Goal: Task Accomplishment & Management: Manage account settings

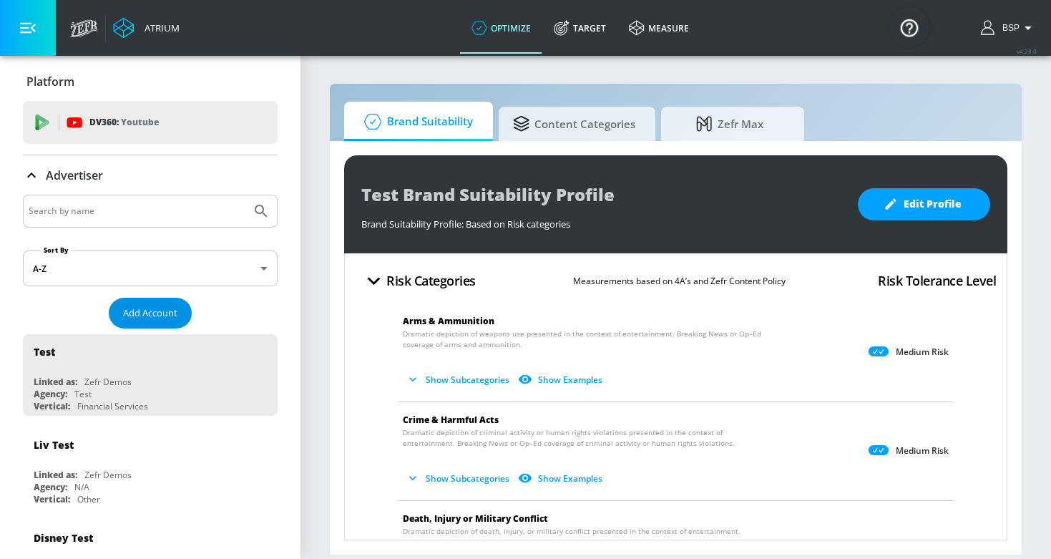
click at [124, 314] on span "Add Account" at bounding box center [150, 313] width 54 height 16
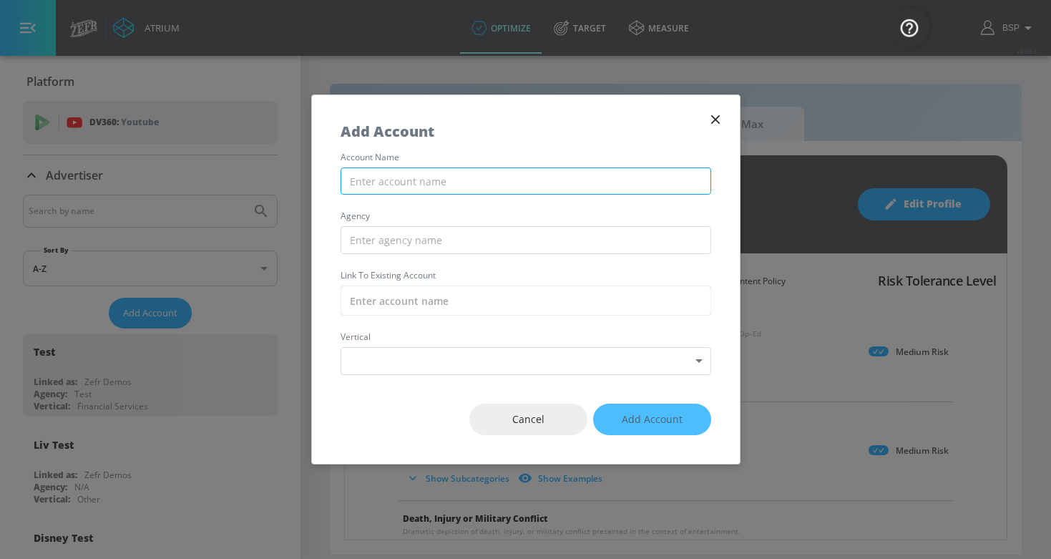
click at [405, 182] on input "text" at bounding box center [525, 181] width 370 height 28
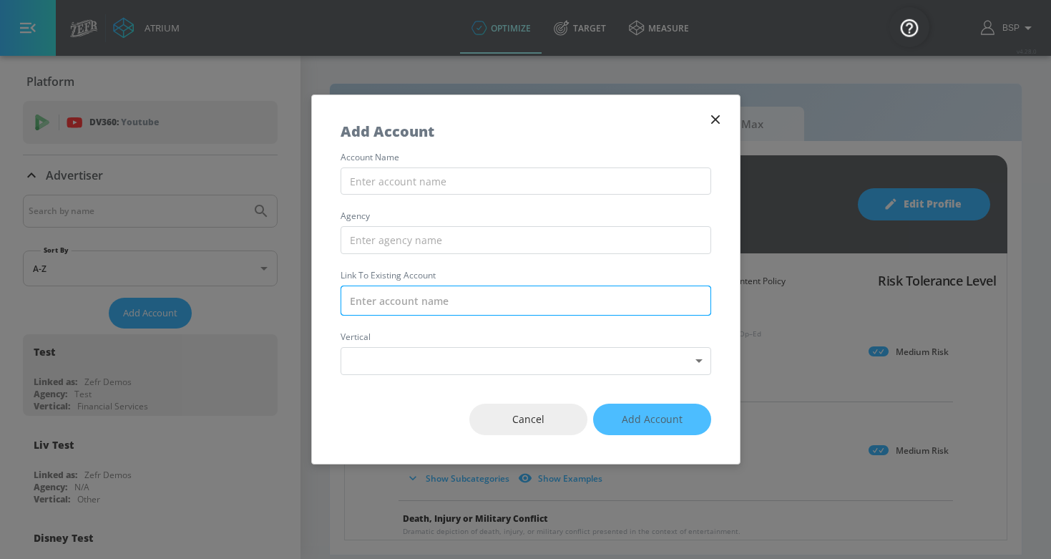
click at [399, 286] on input "text" at bounding box center [525, 300] width 370 height 30
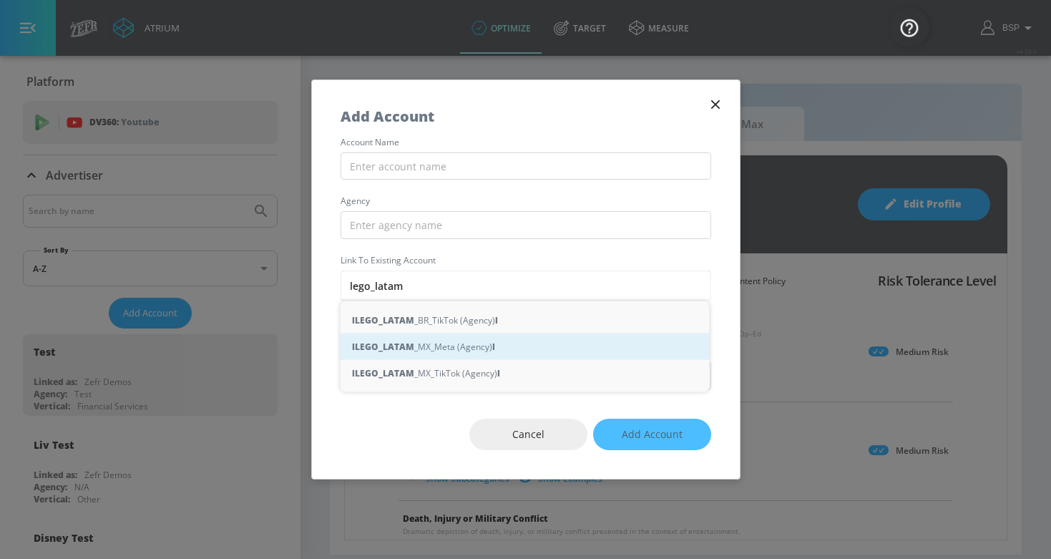
click at [445, 344] on div "l LEGO_LATAM _MX_Meta (Agency) l" at bounding box center [524, 346] width 369 height 26
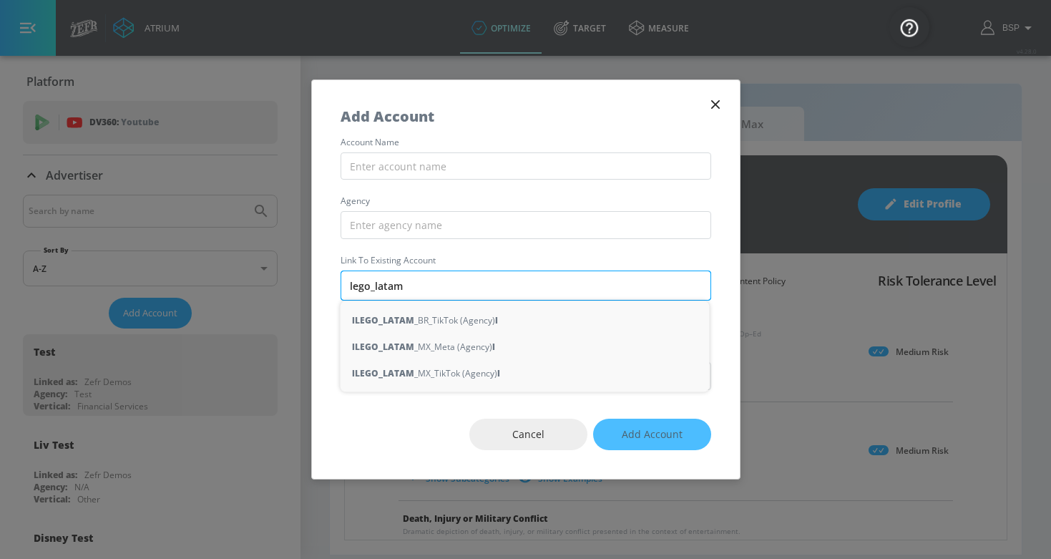
type input "LEGO_LATAM_MX_Meta (Agency)"
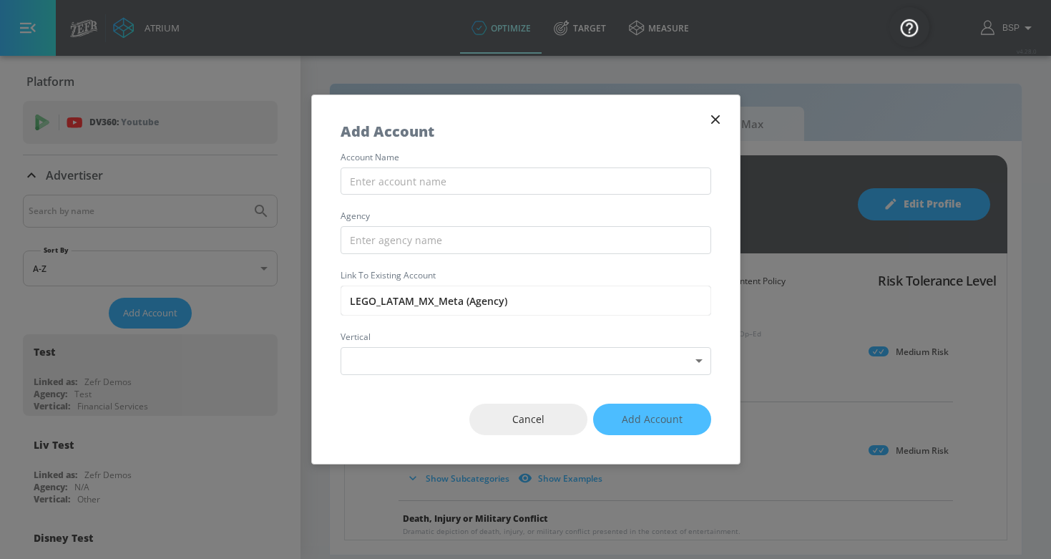
drag, startPoint x: 463, startPoint y: 301, endPoint x: 313, endPoint y: 303, distance: 150.9
click at [313, 303] on div "account name agency Link to Existing Account LEGO_LATAM_MX_Meta (Agency) vertic…" at bounding box center [526, 264] width 428 height 222
click at [380, 172] on input "text" at bounding box center [525, 181] width 370 height 28
paste input "LEGO_LATAM_MX_Meta"
type input "LEGO_LATAM_MX_Meta"
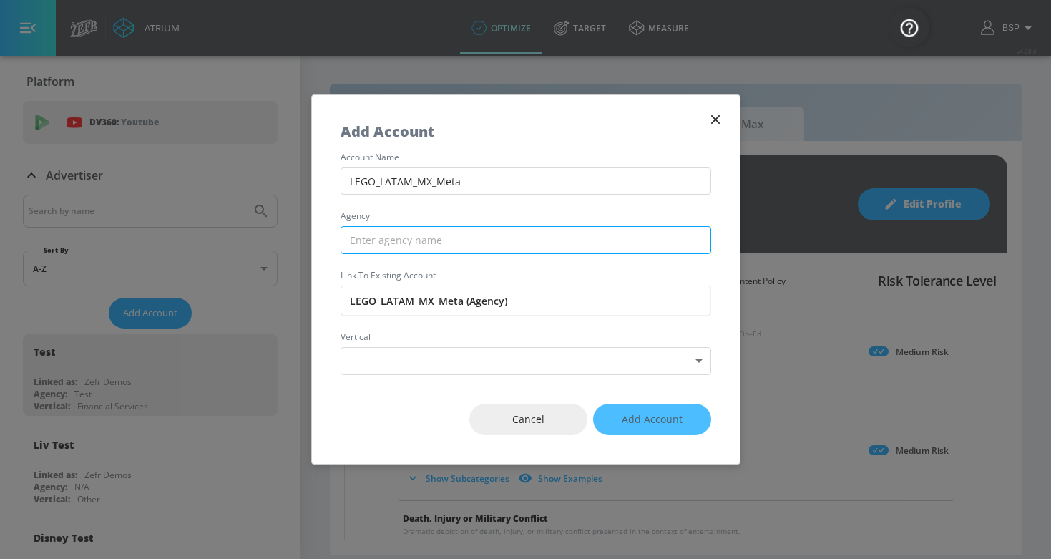
click at [423, 237] on input "text" at bounding box center [525, 240] width 370 height 28
type input "O"
type input "Publicis"
click at [634, 420] on div "Cancel Add Account" at bounding box center [526, 419] width 428 height 89
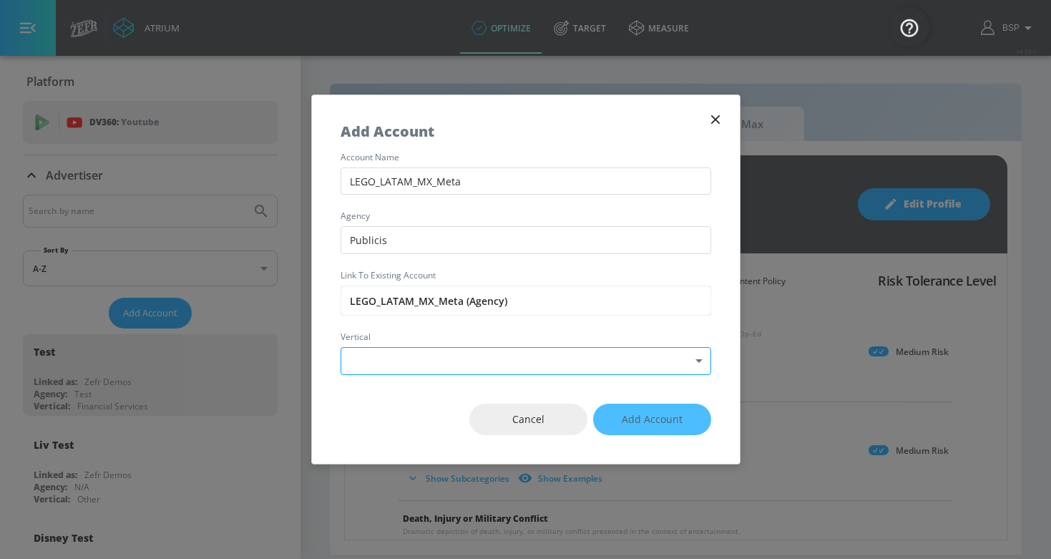
click at [564, 365] on body "Atrium optimize Target measure optimize Target measure v 4.28.0 BSP Platform DV…" at bounding box center [525, 279] width 1051 height 559
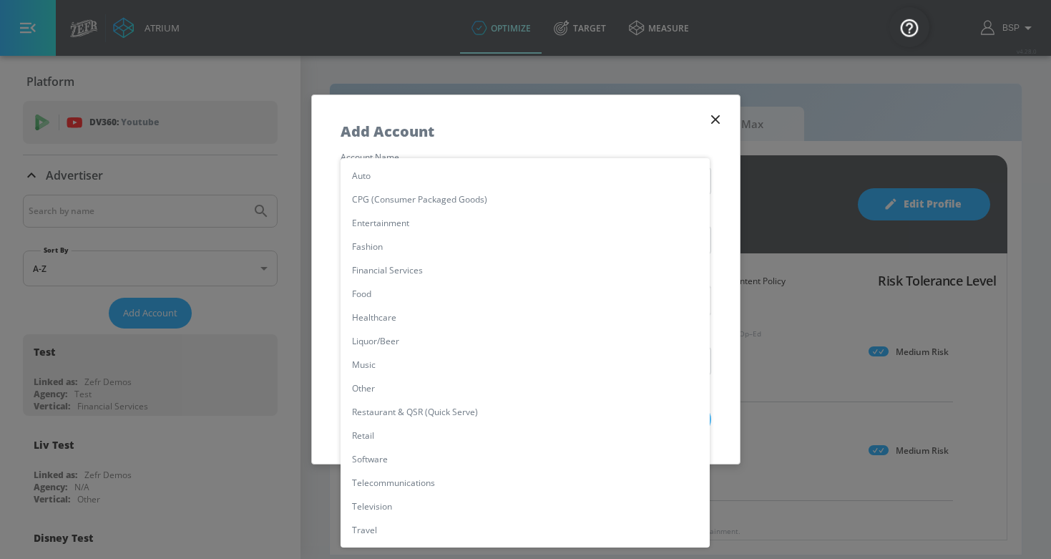
click at [373, 441] on li "Retail" at bounding box center [524, 435] width 369 height 24
type input "[object Object]"
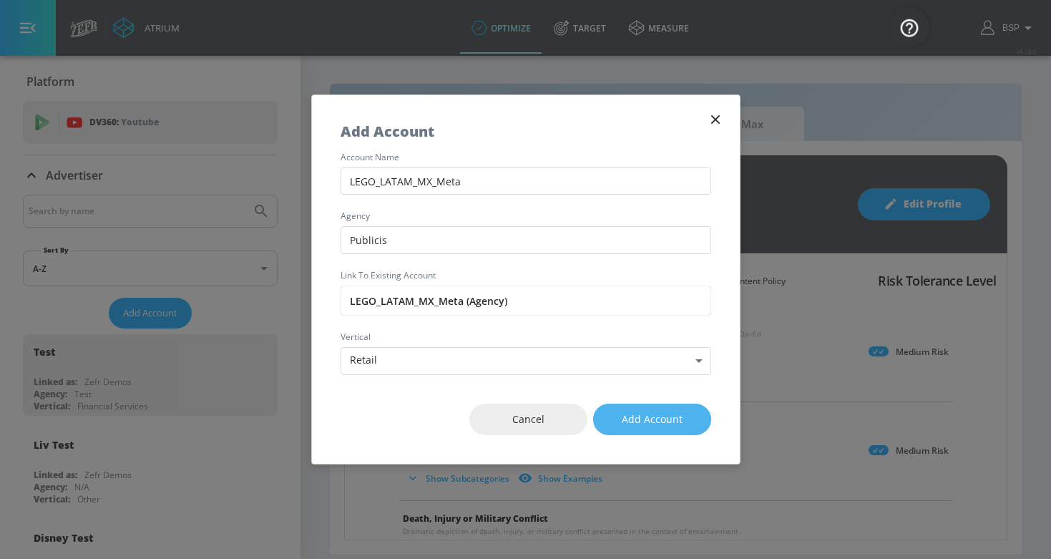
click at [678, 423] on span "Add Account" at bounding box center [651, 420] width 61 height 18
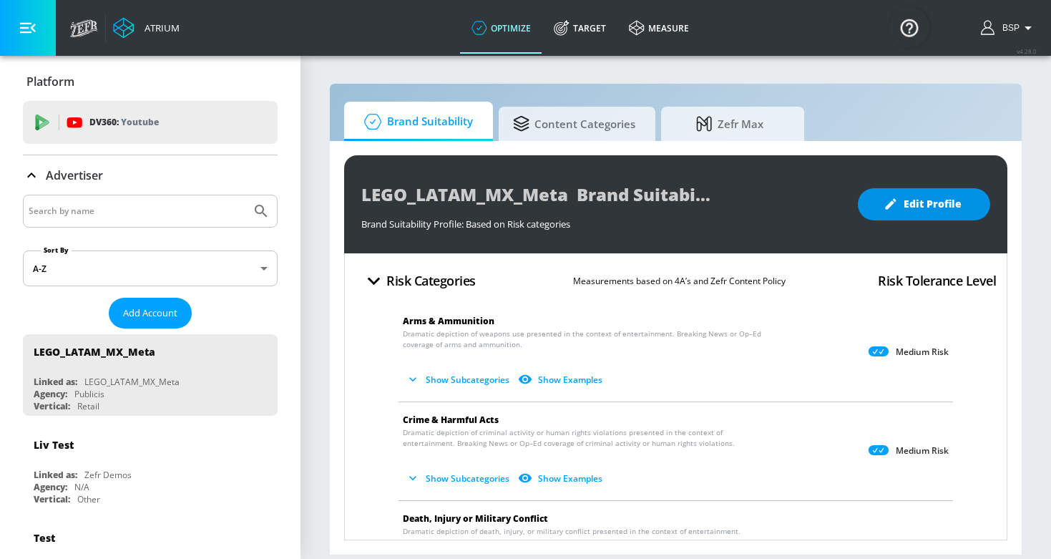
click at [925, 207] on span "Edit Profile" at bounding box center [923, 204] width 75 height 18
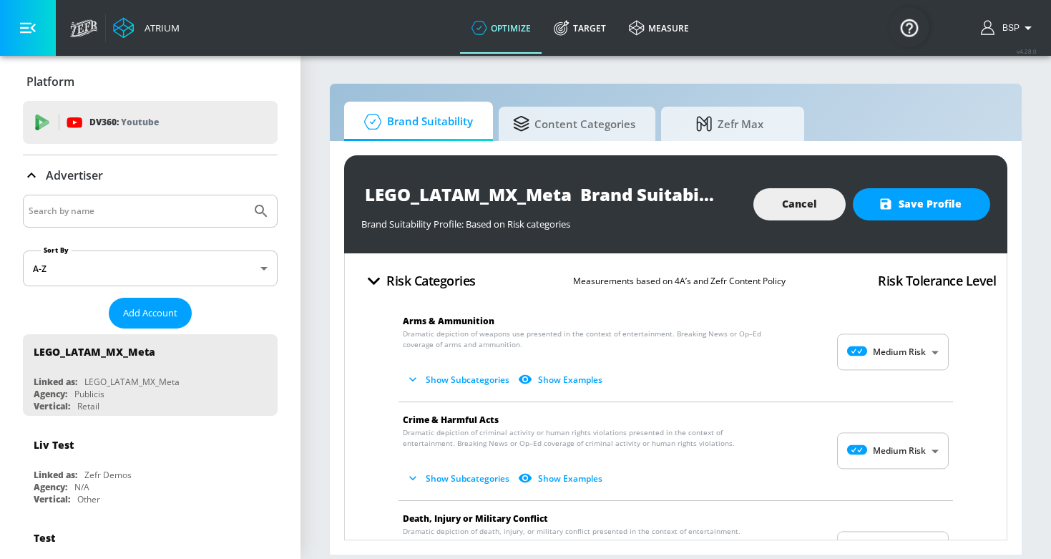
click at [888, 354] on body "Atrium optimize Target measure optimize Target measure v 4.28.0 BSP Platform DV…" at bounding box center [525, 279] width 1051 height 559
click at [888, 379] on li "No Risk" at bounding box center [893, 386] width 112 height 21
type input "MINIMAL"
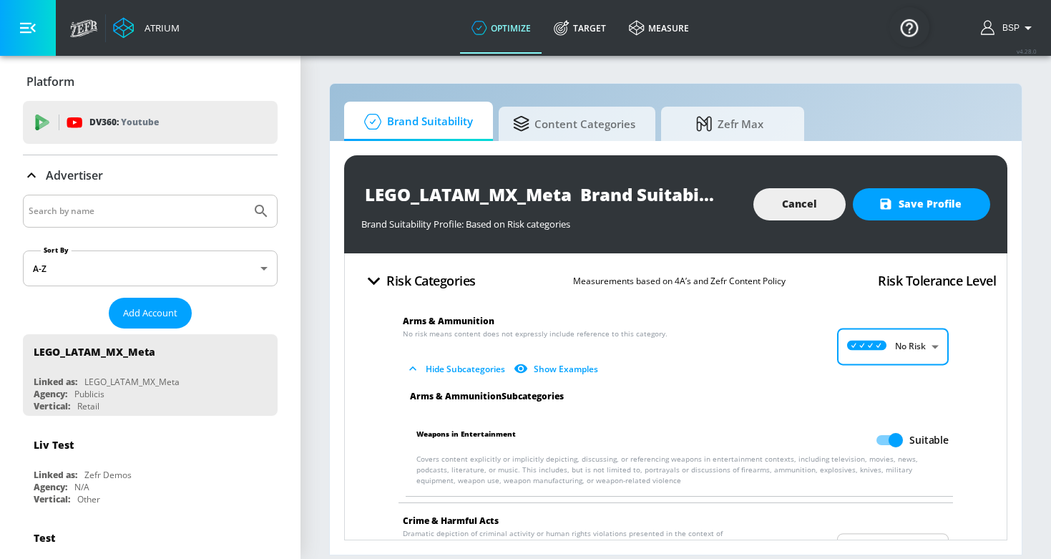
scroll to position [42, 0]
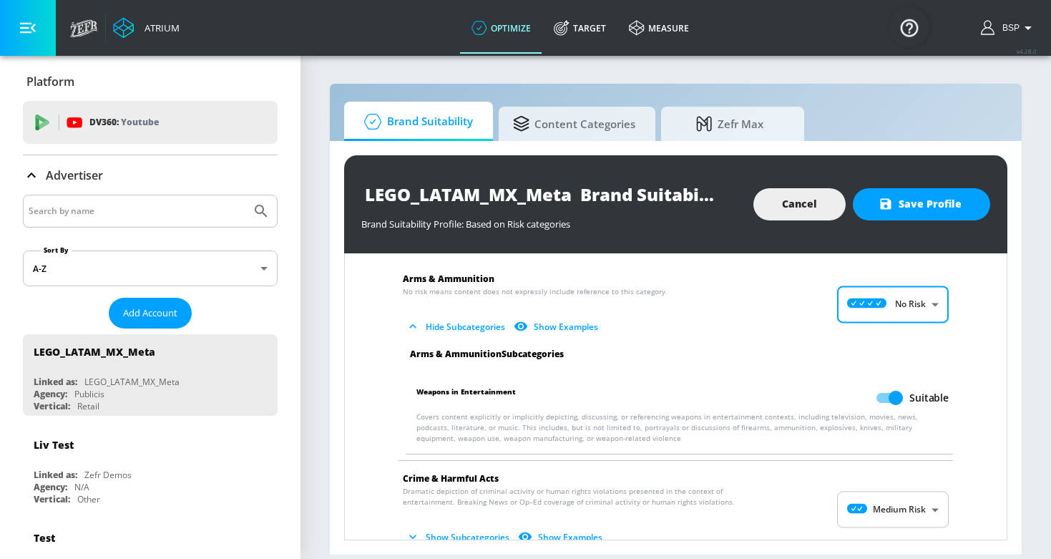
click at [887, 389] on input "Suitable" at bounding box center [896, 397] width 82 height 27
checkbox input "false"
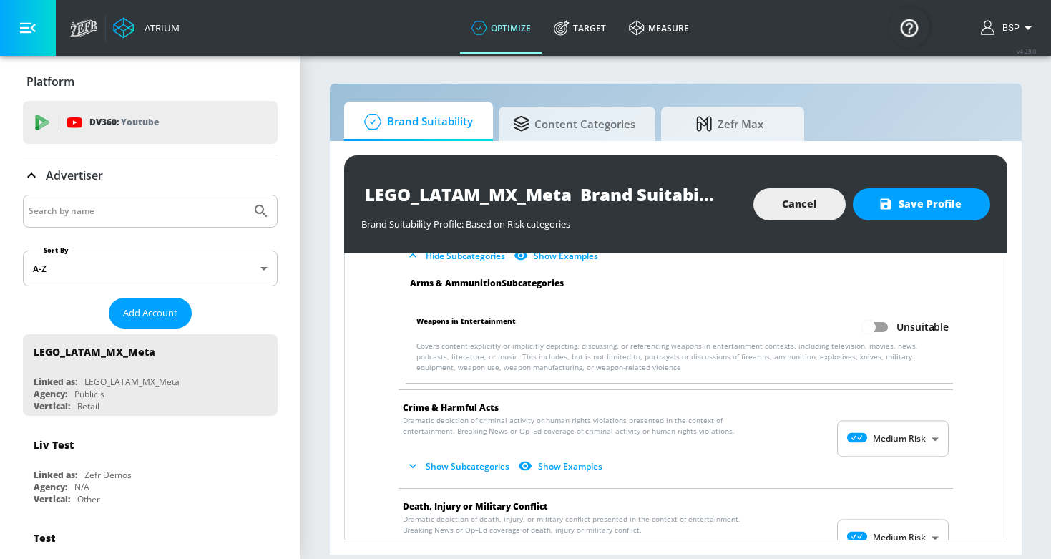
scroll to position [113, 0]
click at [878, 430] on body "Atrium optimize Target measure optimize Target measure v 4.28.0 BSP Platform DV…" at bounding box center [525, 279] width 1051 height 559
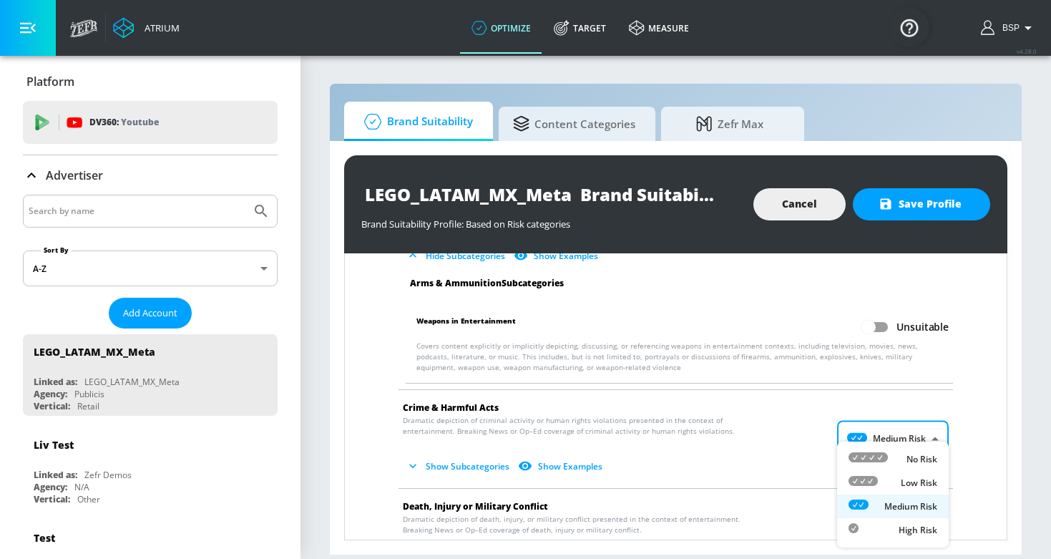
click at [880, 453] on icon at bounding box center [867, 457] width 39 height 10
type input "MINIMAL"
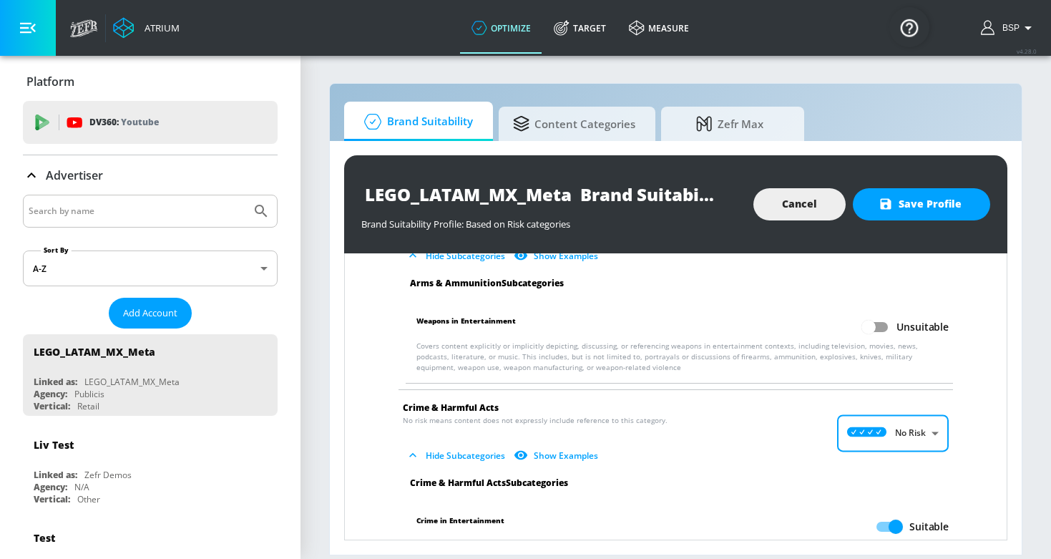
scroll to position [0, 0]
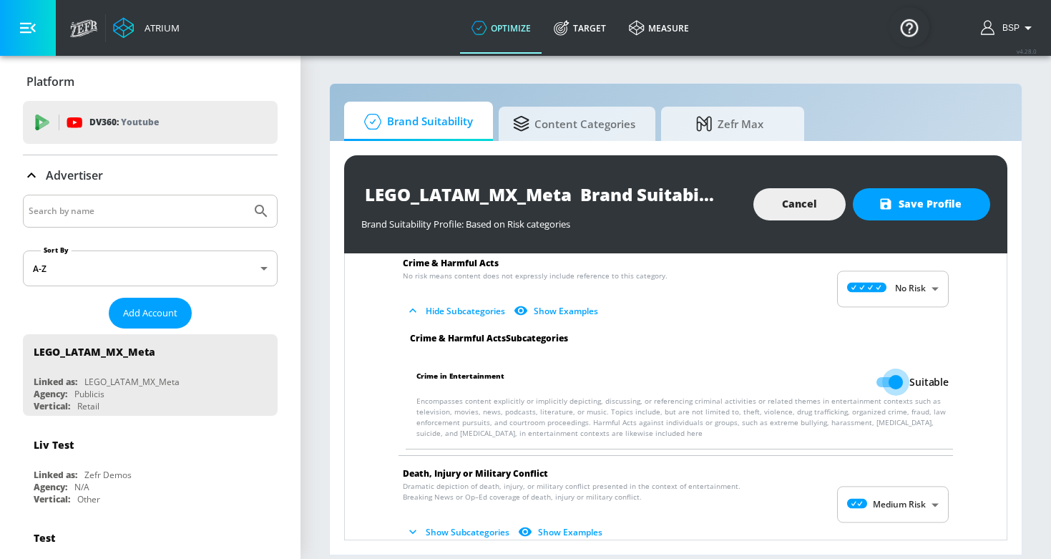
click at [889, 388] on input "Suitable" at bounding box center [896, 381] width 82 height 27
checkbox input "false"
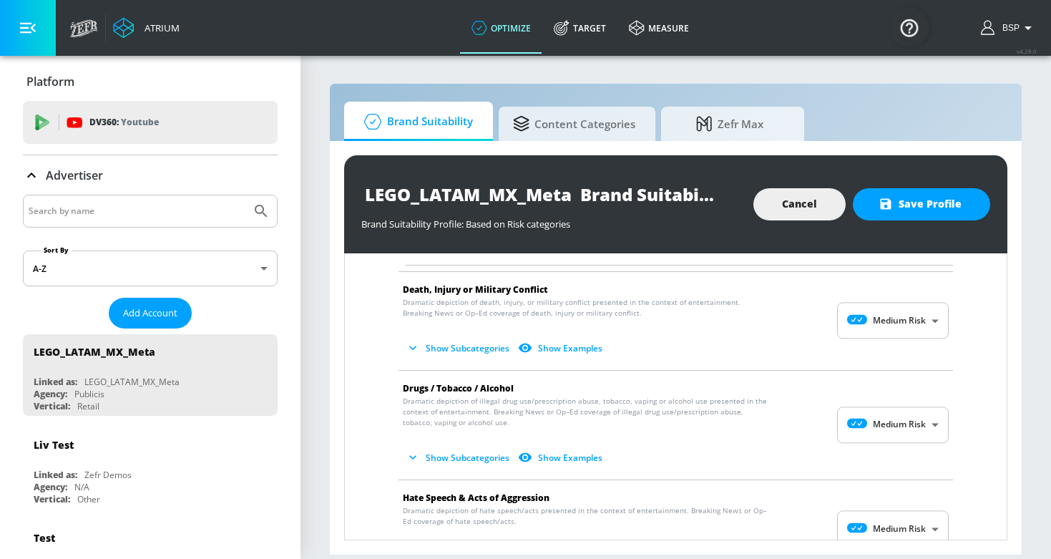
scroll to position [488, 0]
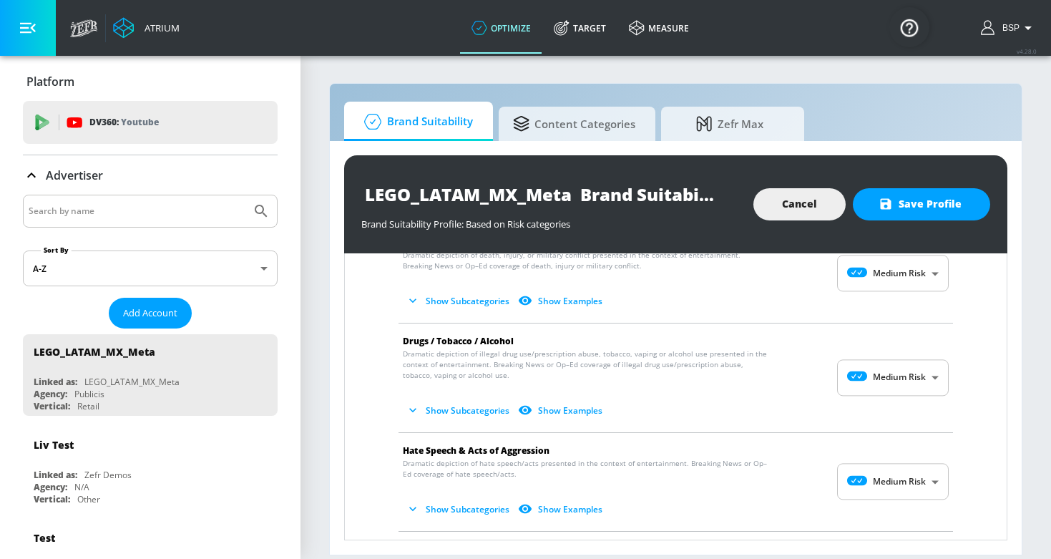
click at [887, 269] on body "Atrium optimize Target measure optimize Target measure v 4.28.0 BSP Platform DV…" at bounding box center [525, 279] width 1051 height 559
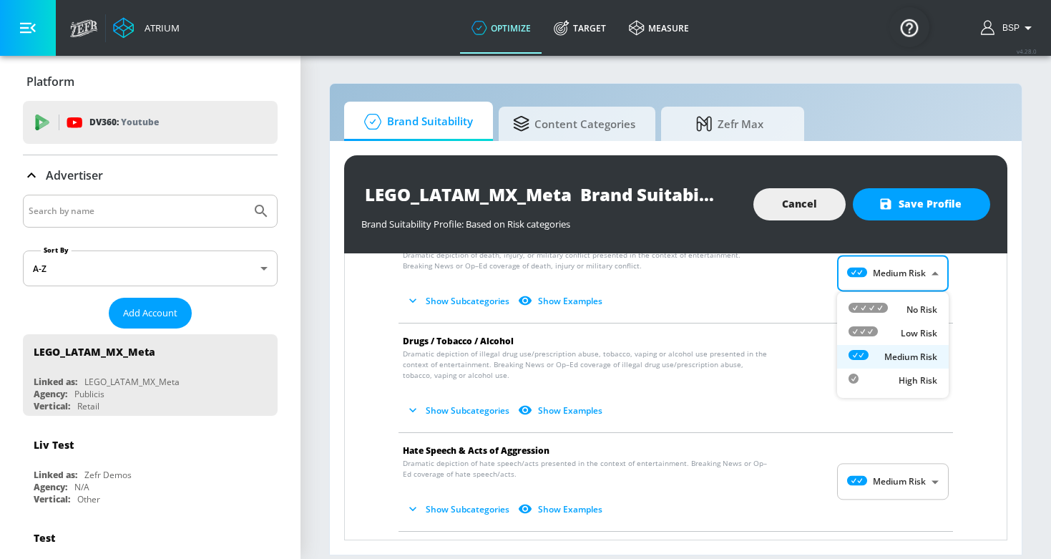
click at [889, 311] on div "No Risk" at bounding box center [892, 309] width 89 height 15
type input "MINIMAL"
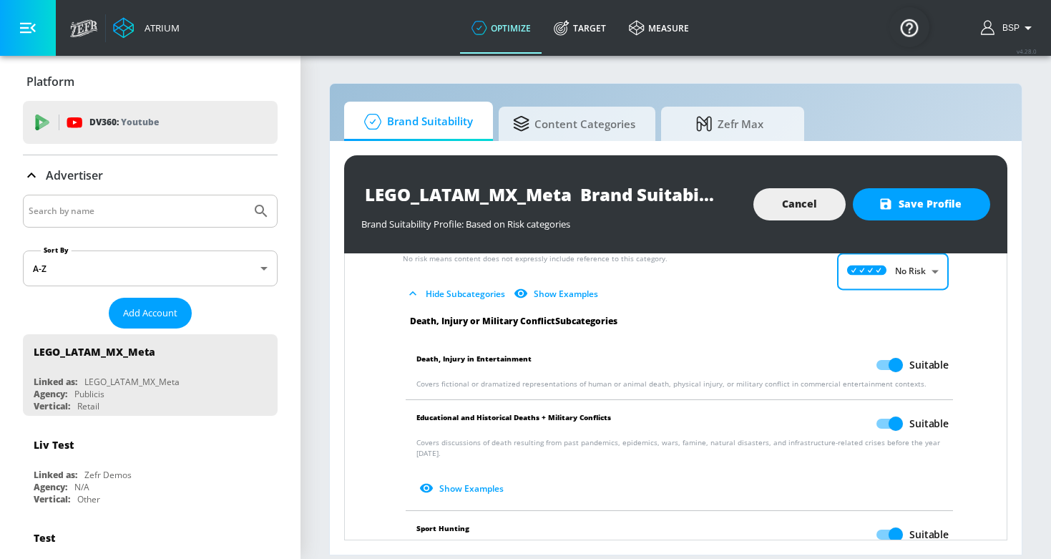
click at [890, 370] on input "Suitable" at bounding box center [896, 364] width 82 height 27
checkbox input "false"
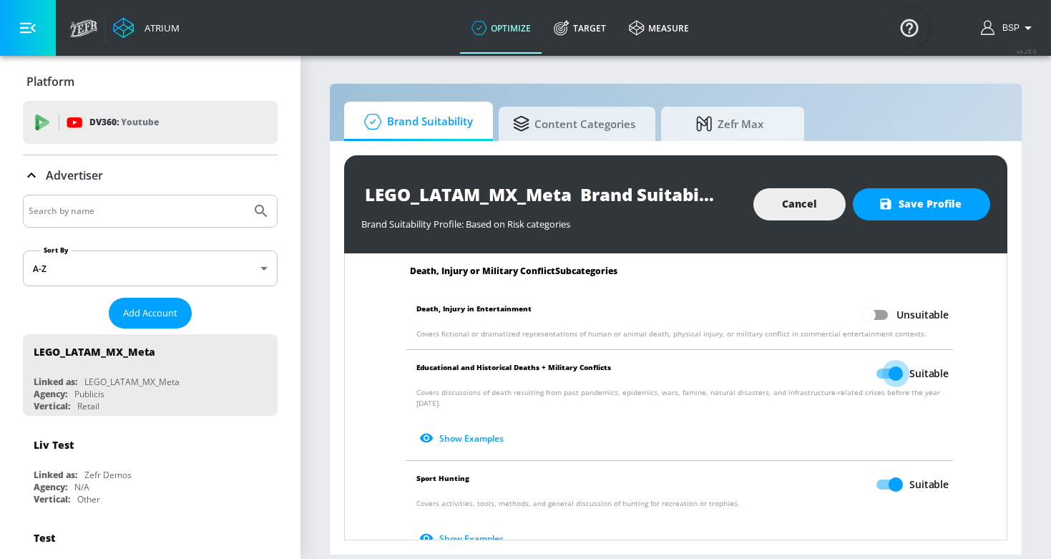
click at [888, 369] on input "Suitable" at bounding box center [896, 373] width 82 height 27
checkbox input "false"
click at [890, 471] on input "Suitable" at bounding box center [896, 484] width 82 height 27
checkbox input "false"
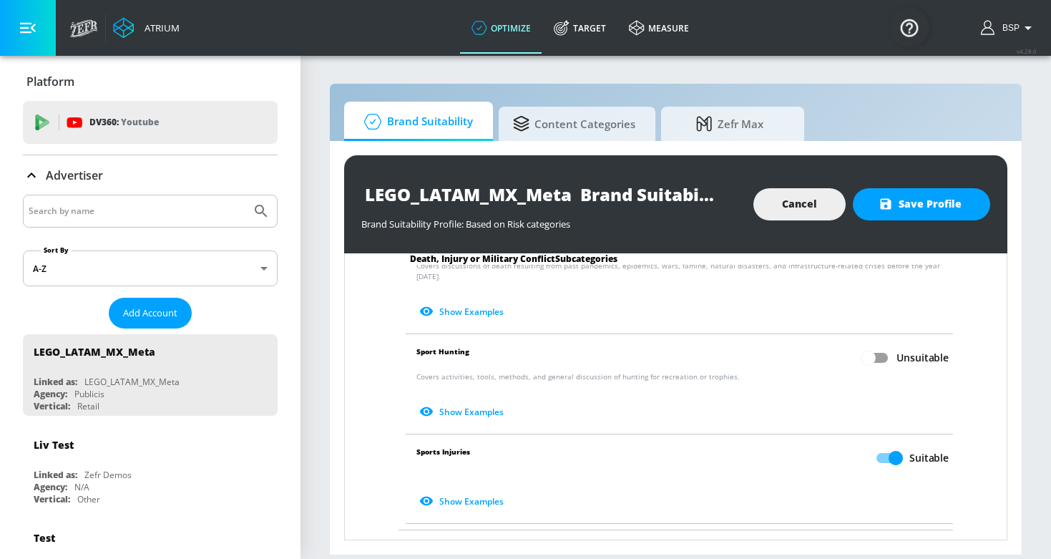
scroll to position [734, 0]
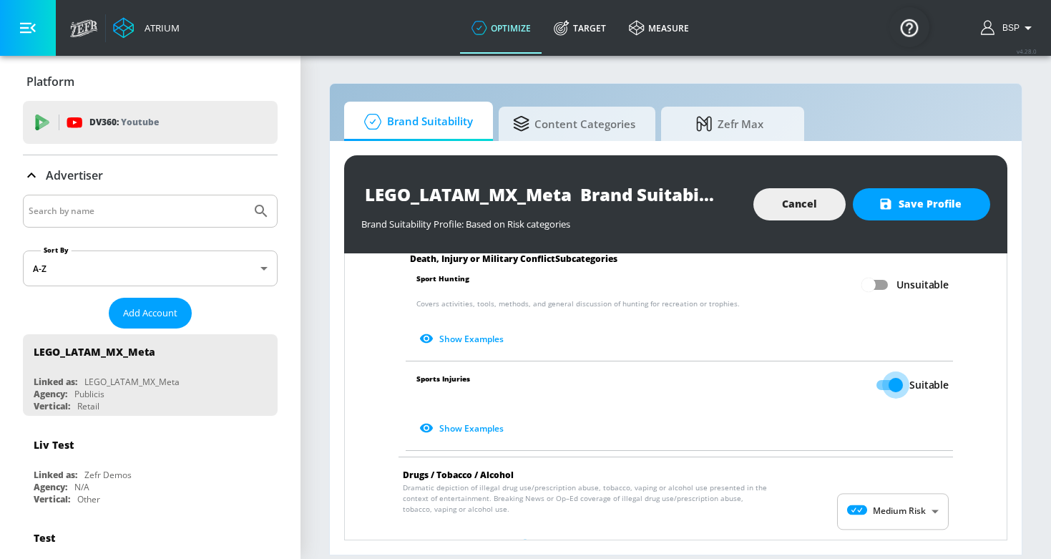
click at [880, 380] on input "Suitable" at bounding box center [896, 384] width 82 height 27
checkbox input "false"
click at [885, 514] on body "Atrium optimize Target measure optimize Target measure v 4.28.0 BSP Platform DV…" at bounding box center [525, 279] width 1051 height 559
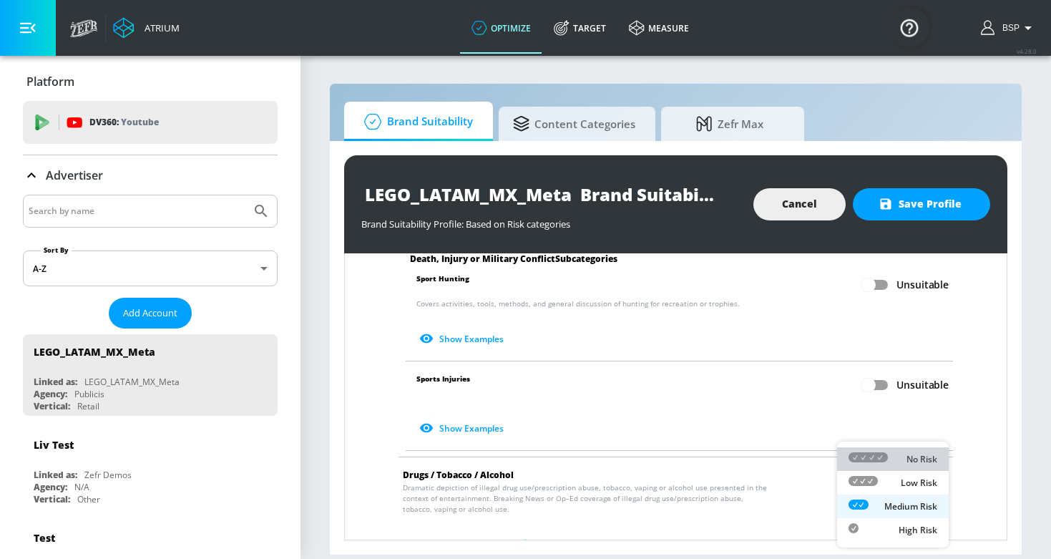
click at [899, 462] on div "No Risk" at bounding box center [892, 458] width 89 height 15
type input "MINIMAL"
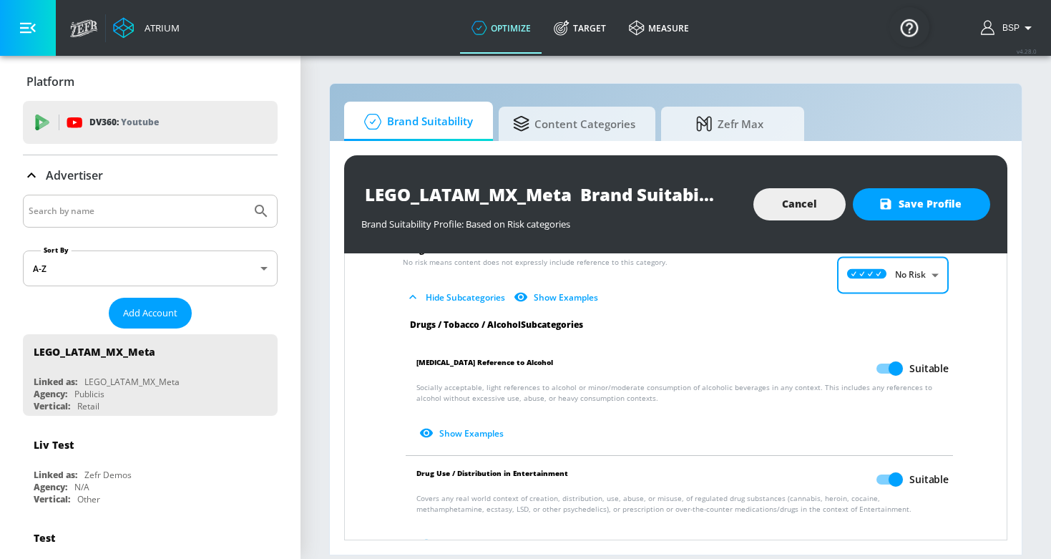
scroll to position [963, 0]
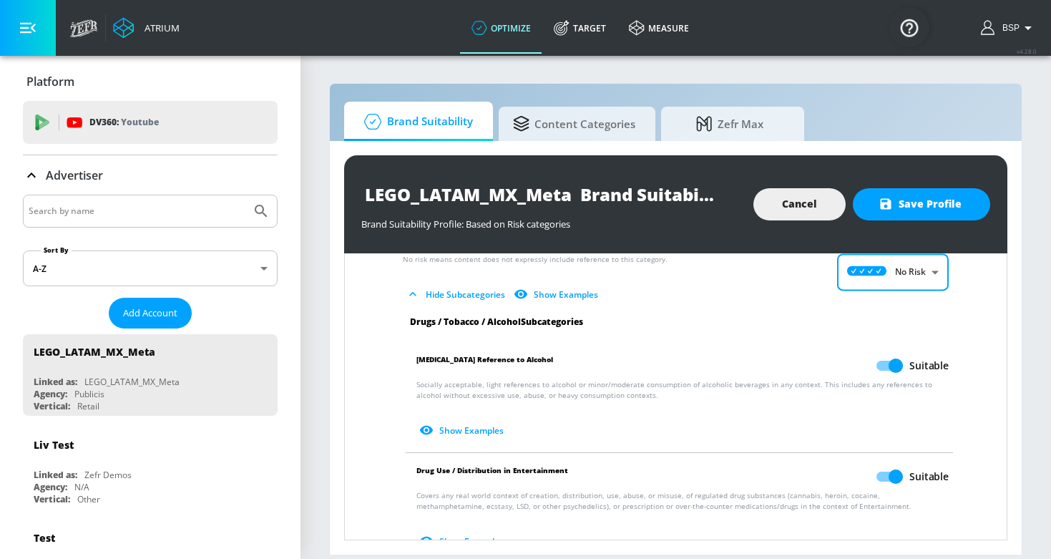
click at [885, 352] on input "Suitable" at bounding box center [896, 365] width 82 height 27
checkbox input "false"
click at [889, 468] on input "Suitable" at bounding box center [896, 476] width 82 height 27
checkbox input "false"
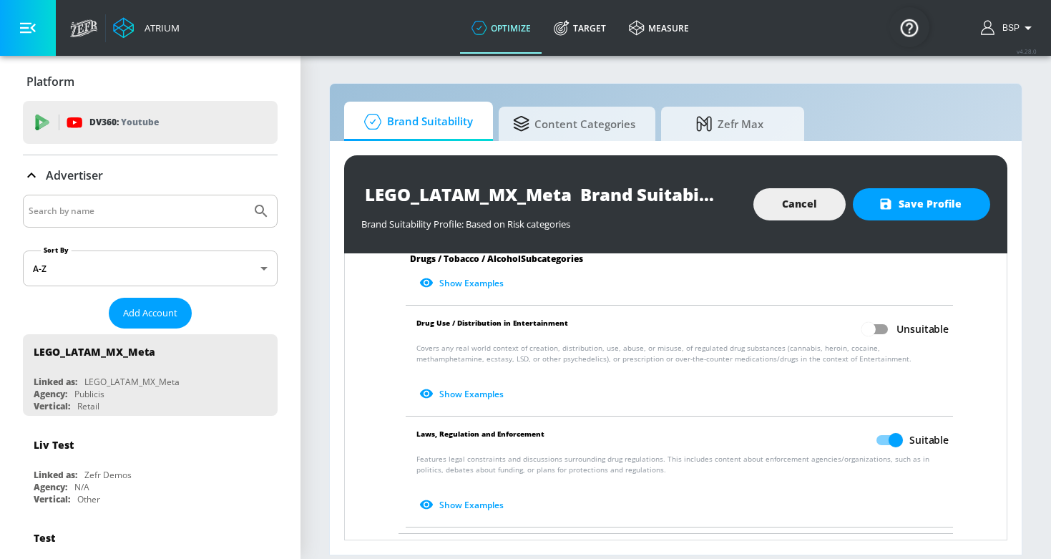
scroll to position [1164, 0]
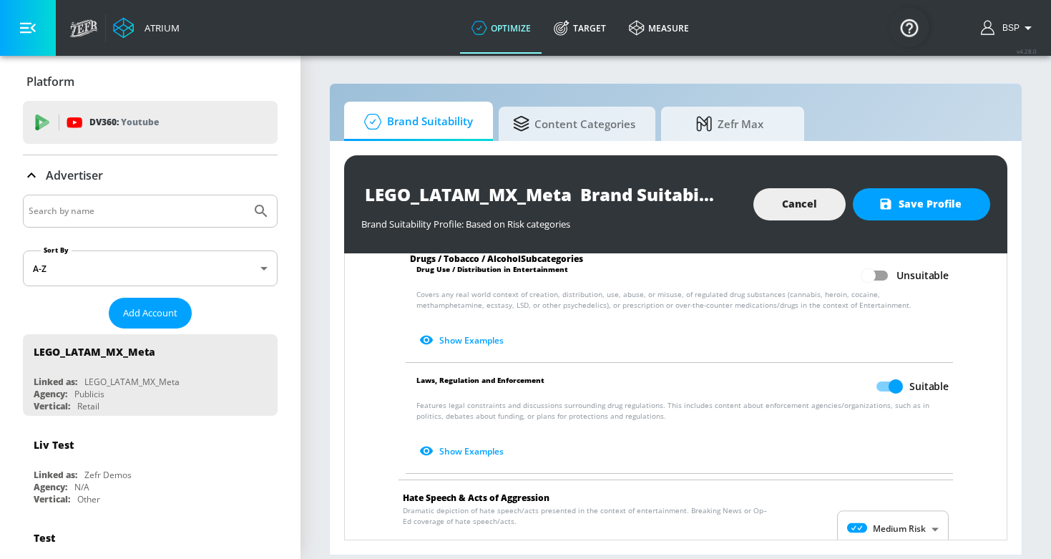
click at [887, 383] on input "Suitable" at bounding box center [896, 386] width 82 height 27
checkbox input "false"
click at [883, 515] on body "Atrium optimize Target measure optimize Target measure v 4.28.0 BSP Platform DV…" at bounding box center [525, 279] width 1051 height 559
click at [889, 463] on div "No Risk" at bounding box center [892, 458] width 89 height 15
type input "MINIMAL"
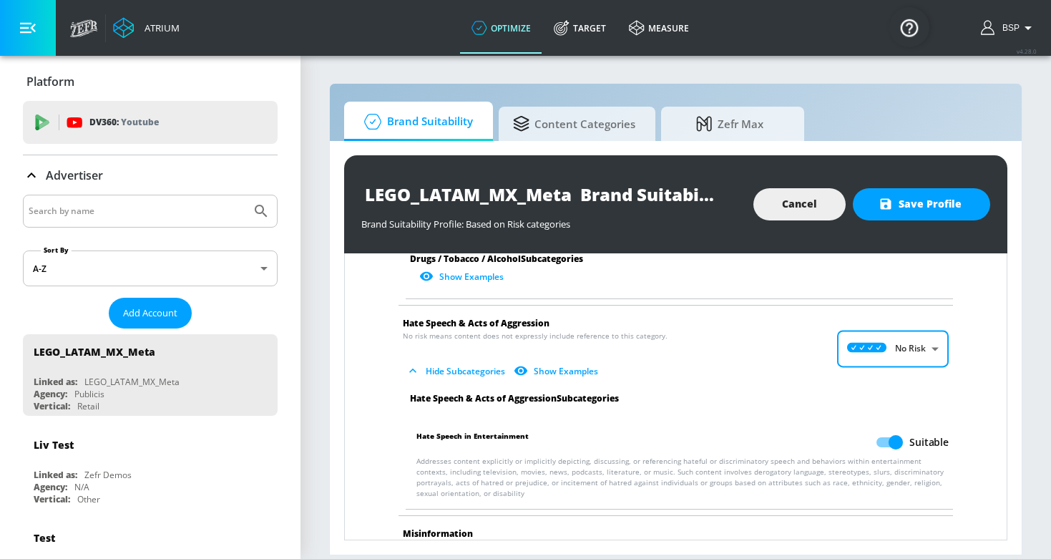
scroll to position [1386, 0]
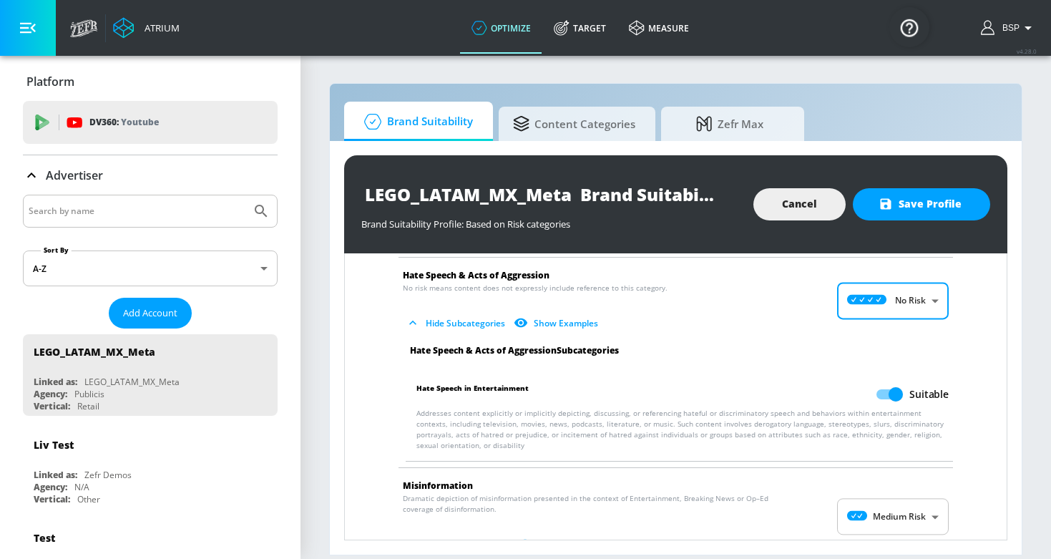
click at [883, 380] on input "Suitable" at bounding box center [896, 393] width 82 height 27
checkbox input "false"
click at [884, 491] on body "Atrium optimize Target measure optimize Target measure v 4.28.0 BSP Platform DV…" at bounding box center [525, 279] width 1051 height 559
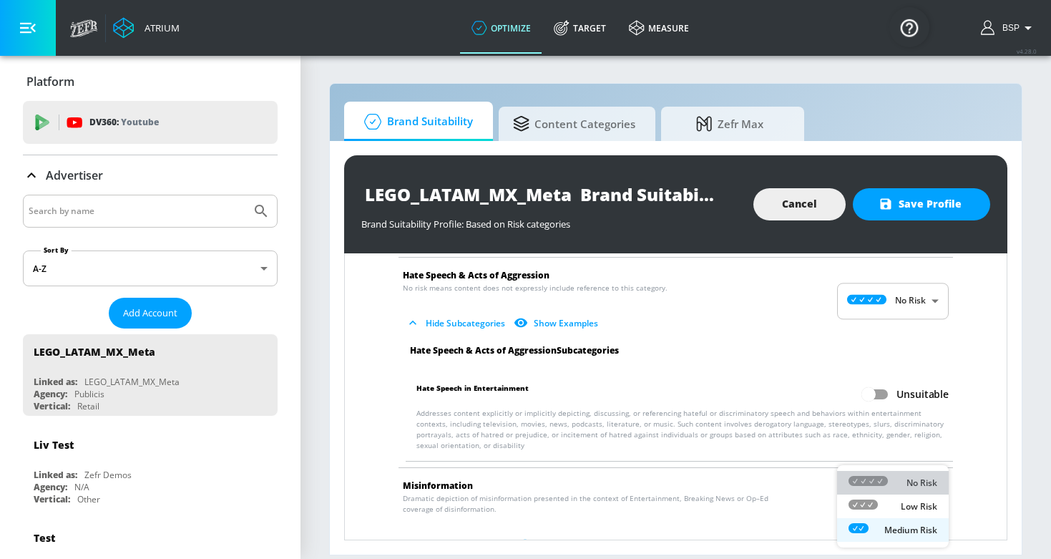
click at [891, 475] on div "No Risk" at bounding box center [892, 482] width 89 height 15
type input "MINIMAL"
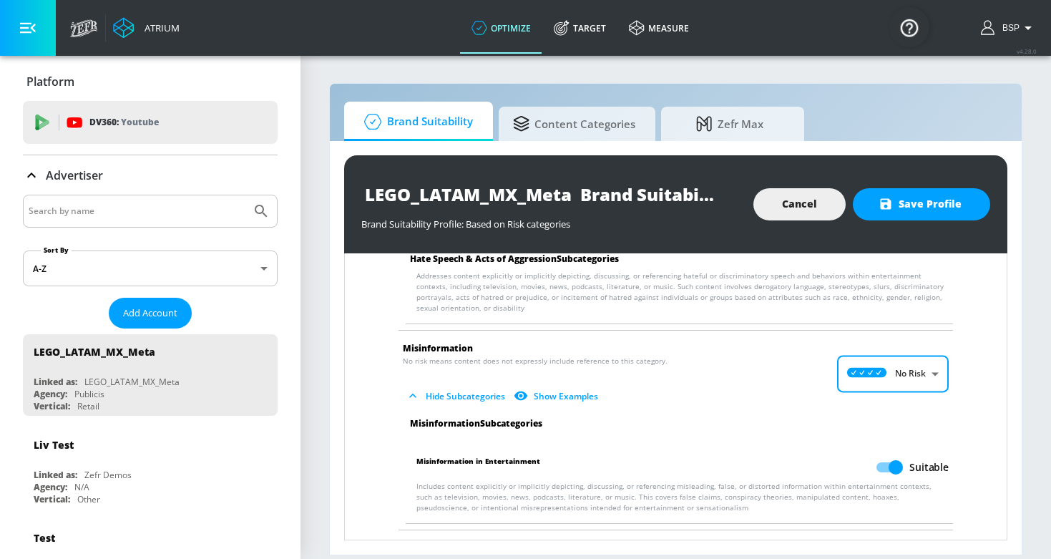
scroll to position [1575, 0]
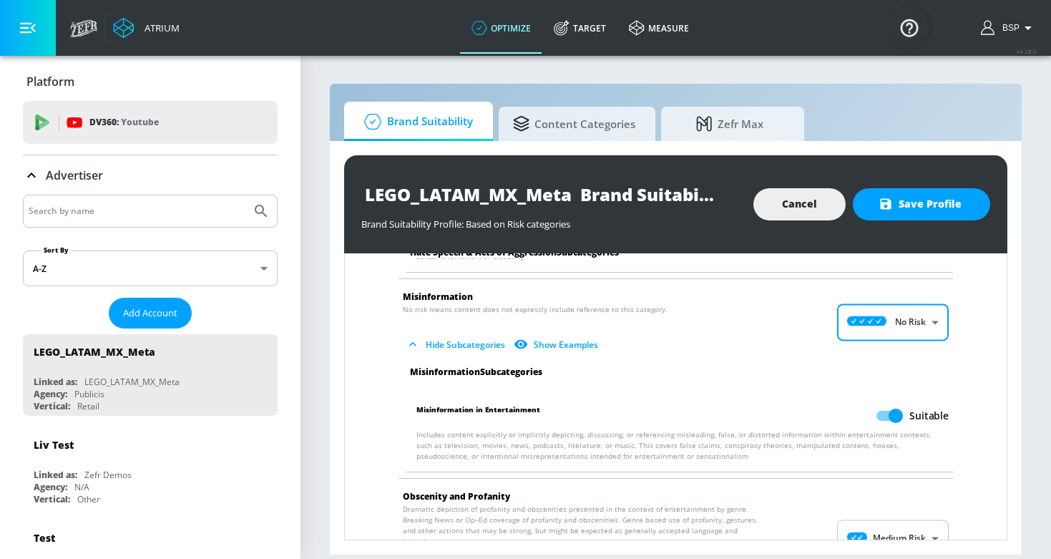
click at [890, 405] on input "Suitable" at bounding box center [896, 415] width 82 height 27
checkbox input "false"
click at [887, 526] on body "Atrium optimize Target measure optimize Target measure v 4.28.0 BSP Platform DV…" at bounding box center [525, 279] width 1051 height 559
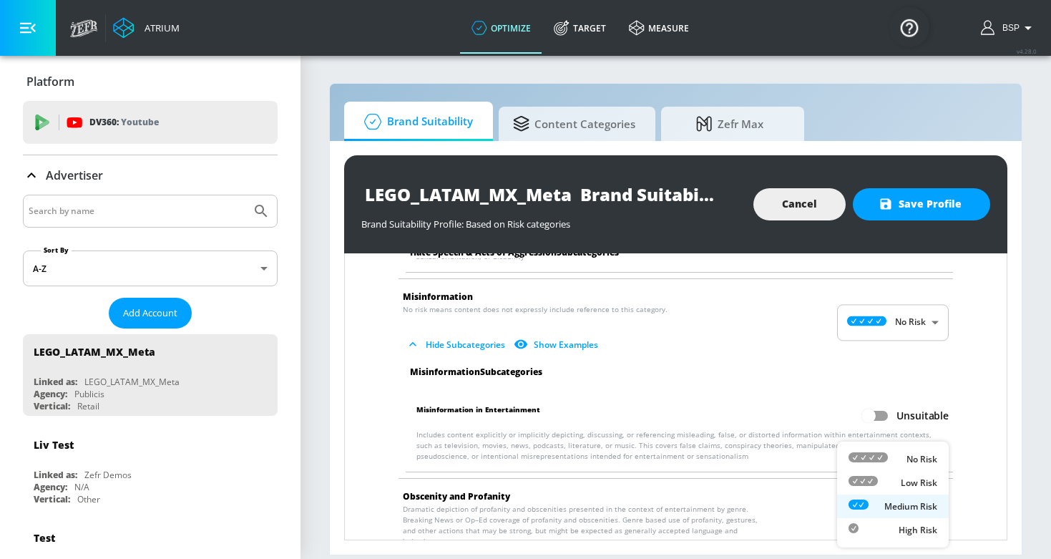
click at [901, 462] on div "No Risk" at bounding box center [892, 458] width 89 height 15
type input "MINIMAL"
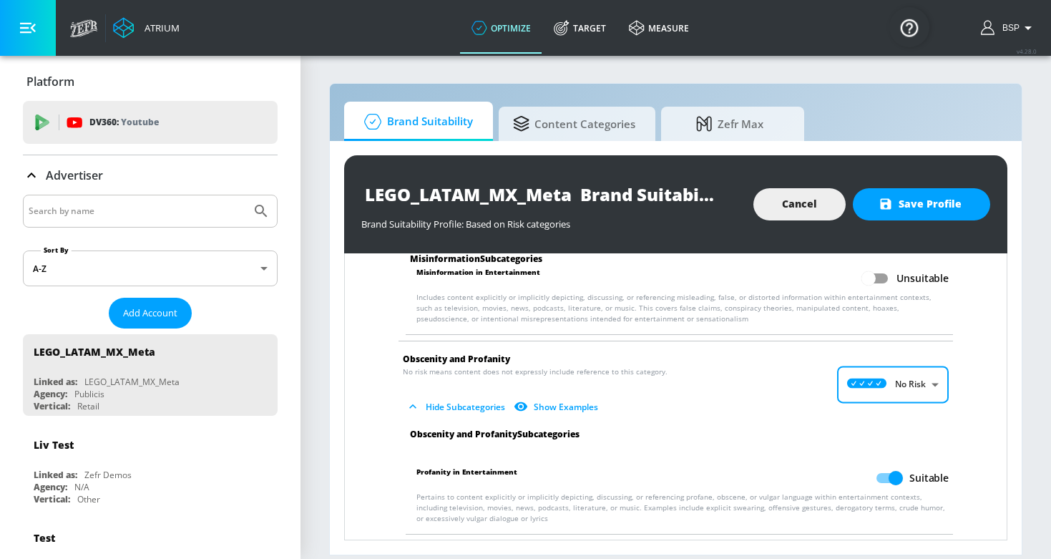
scroll to position [1803, 0]
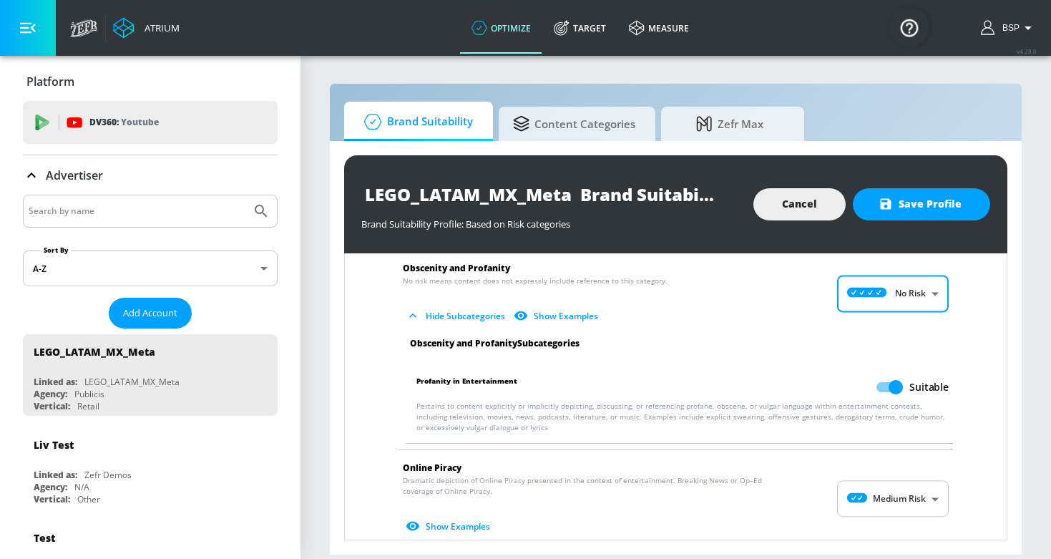
click at [888, 373] on input "Suitable" at bounding box center [896, 386] width 82 height 27
checkbox input "false"
click at [885, 493] on body "Atrium optimize Target measure optimize Target measure v 4.28.0 BSP Platform DV…" at bounding box center [525, 279] width 1051 height 559
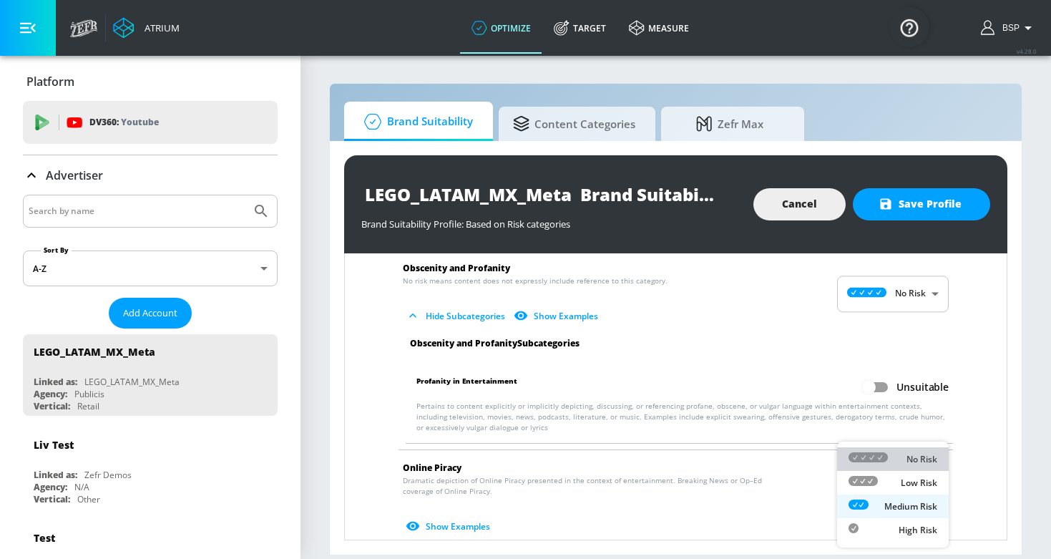
click at [894, 464] on div "No Risk" at bounding box center [892, 458] width 89 height 15
type input "MINIMAL"
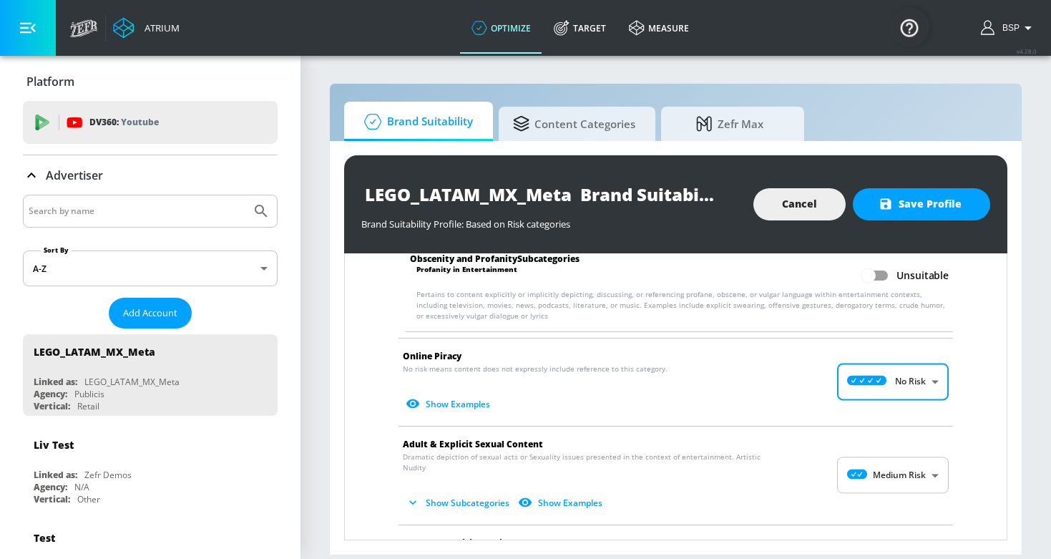
scroll to position [1996, 0]
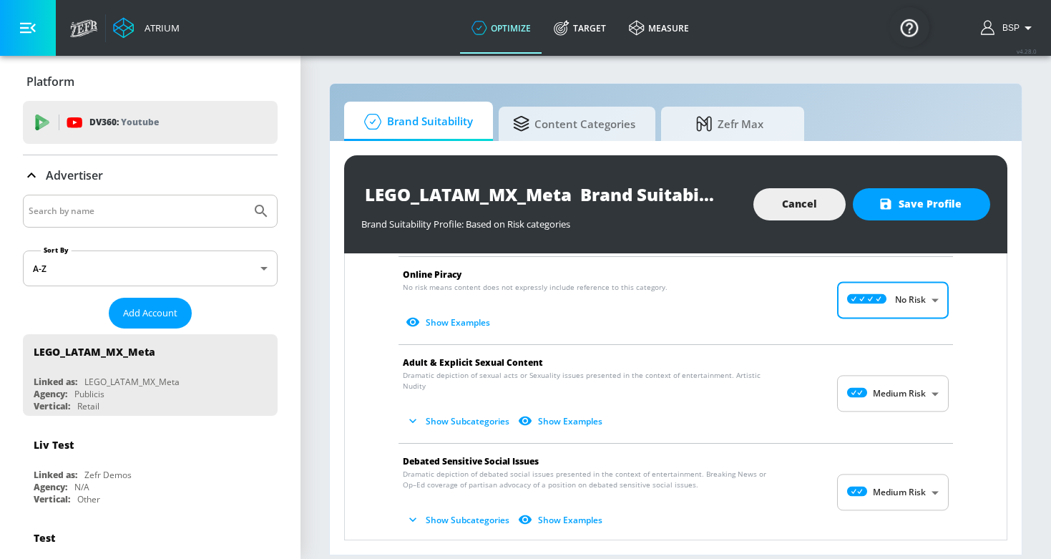
click at [885, 393] on body "Atrium optimize Target measure optimize Target measure v 4.28.0 BSP Platform DV…" at bounding box center [525, 279] width 1051 height 559
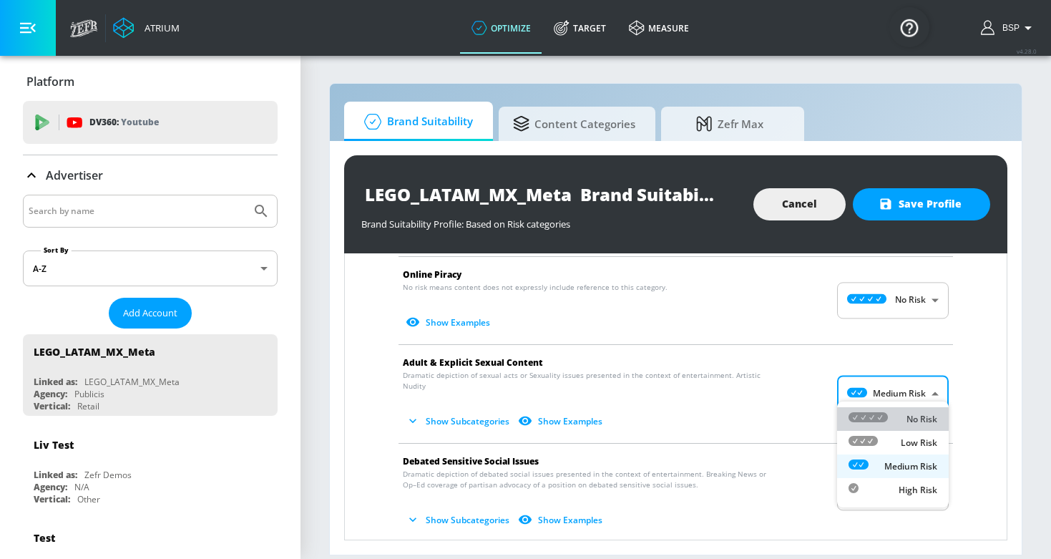
click at [885, 416] on icon at bounding box center [867, 417] width 39 height 10
type input "MINIMAL"
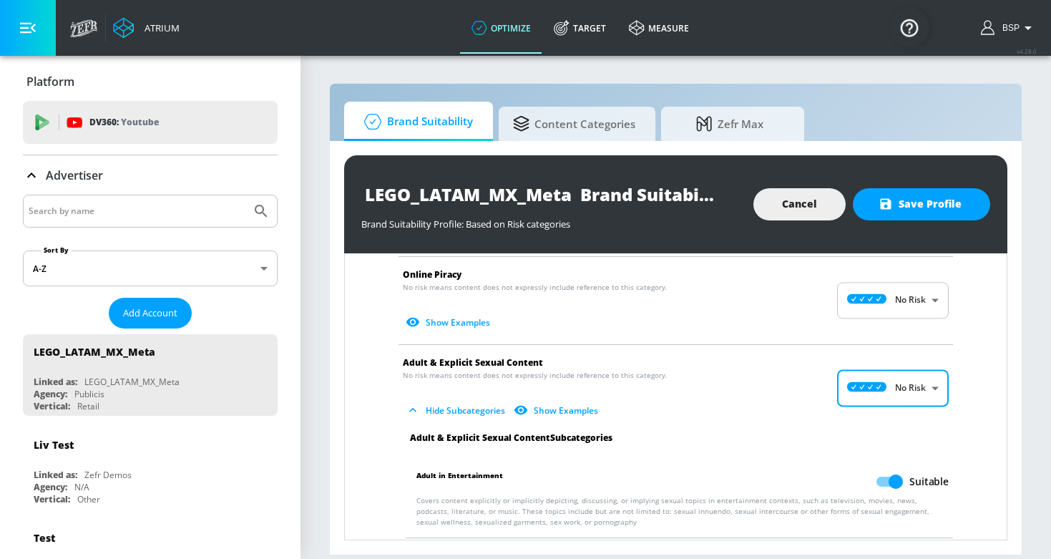
click at [883, 474] on input "Suitable" at bounding box center [896, 481] width 82 height 27
checkbox input "false"
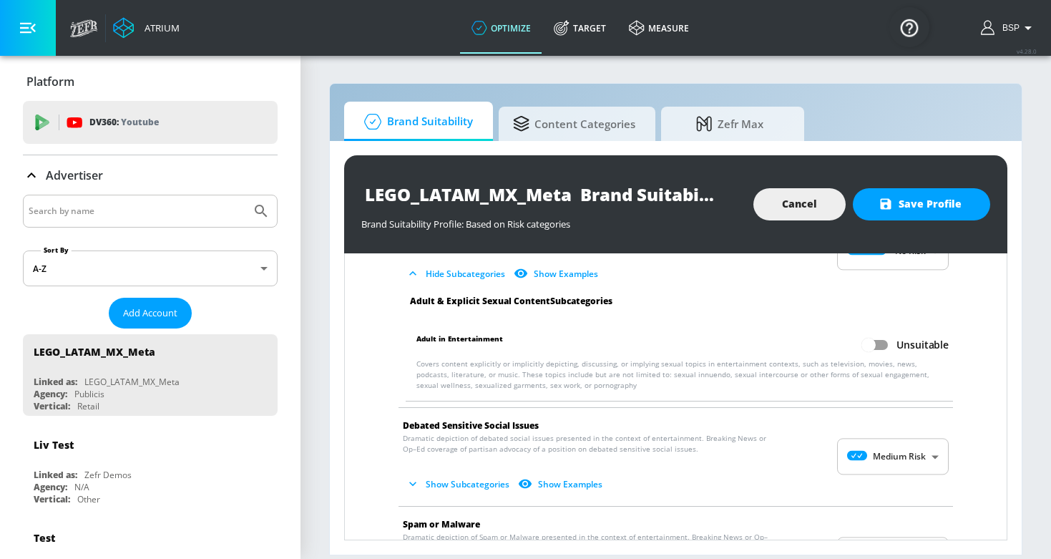
scroll to position [2169, 0]
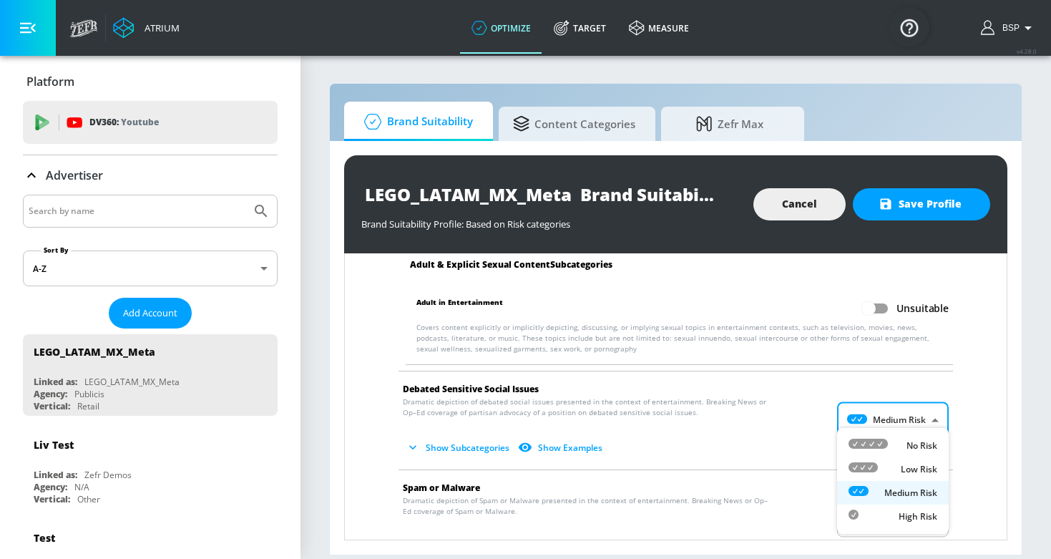
click at [889, 419] on body "Atrium optimize Target measure optimize Target measure v 4.28.0 BSP Platform DV…" at bounding box center [525, 279] width 1051 height 559
click at [889, 437] on li "No Risk" at bounding box center [893, 445] width 112 height 24
type input "MINIMAL"
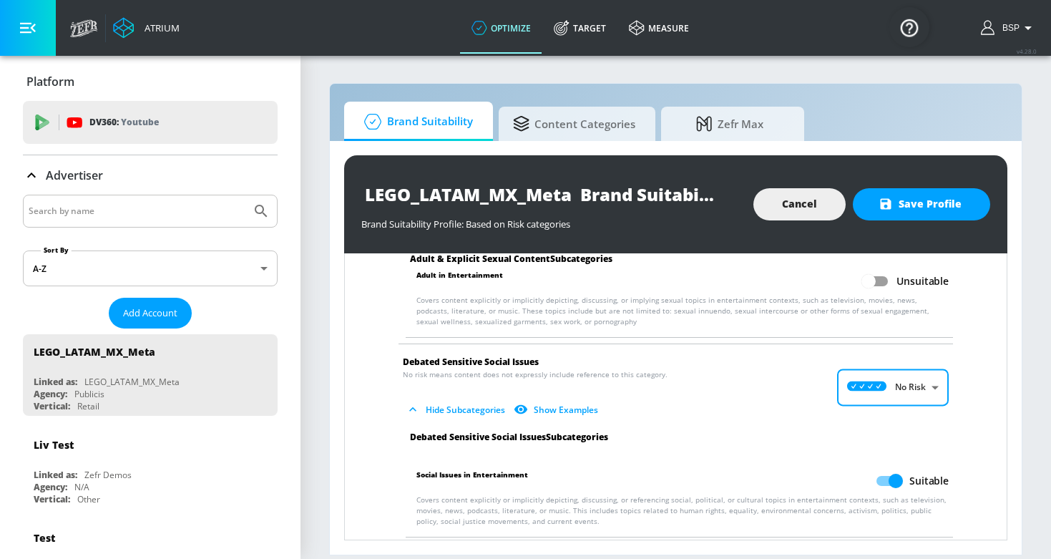
scroll to position [2270, 0]
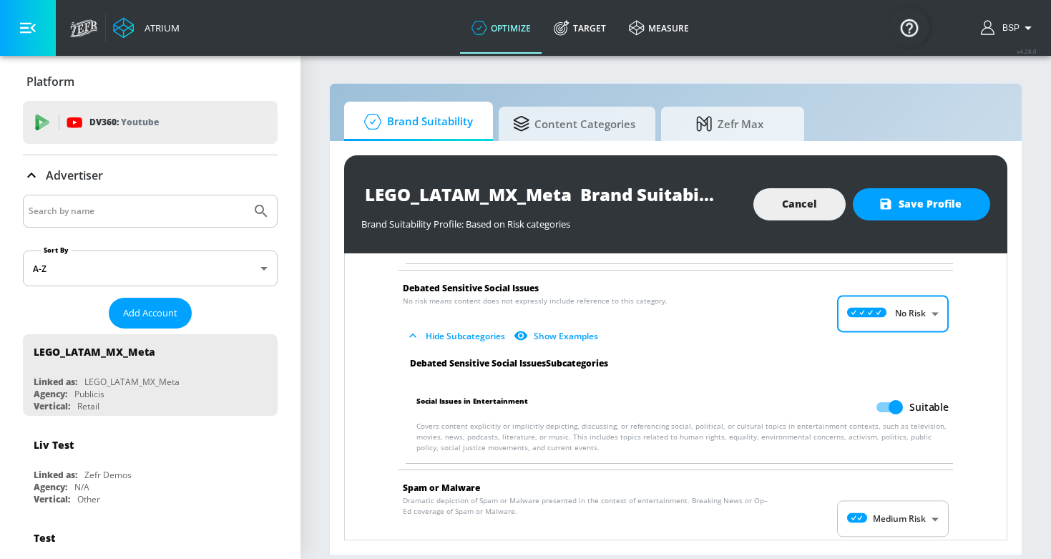
click at [889, 408] on input "Suitable" at bounding box center [896, 406] width 82 height 27
checkbox input "false"
click at [876, 503] on body "Atrium optimize Target measure optimize Target measure v 4.28.0 BSP Platform DV…" at bounding box center [525, 279] width 1051 height 559
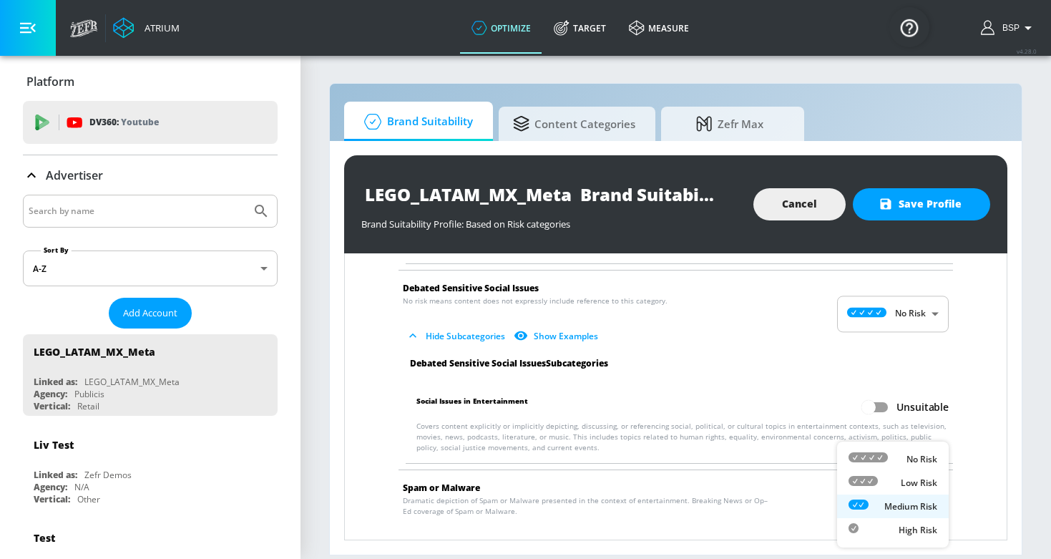
click at [890, 458] on div "No Risk" at bounding box center [892, 458] width 89 height 15
type input "MINIMAL"
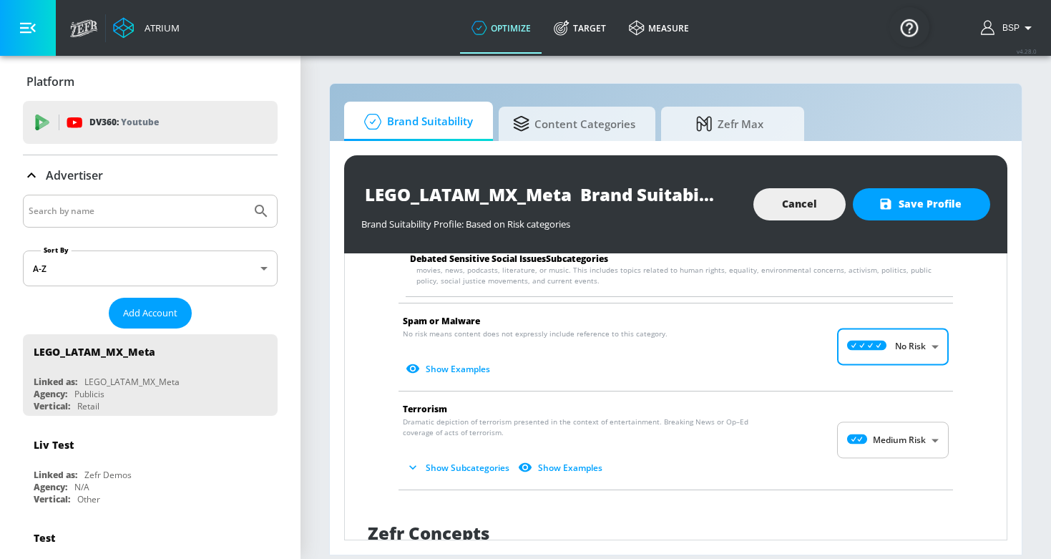
scroll to position [2442, 0]
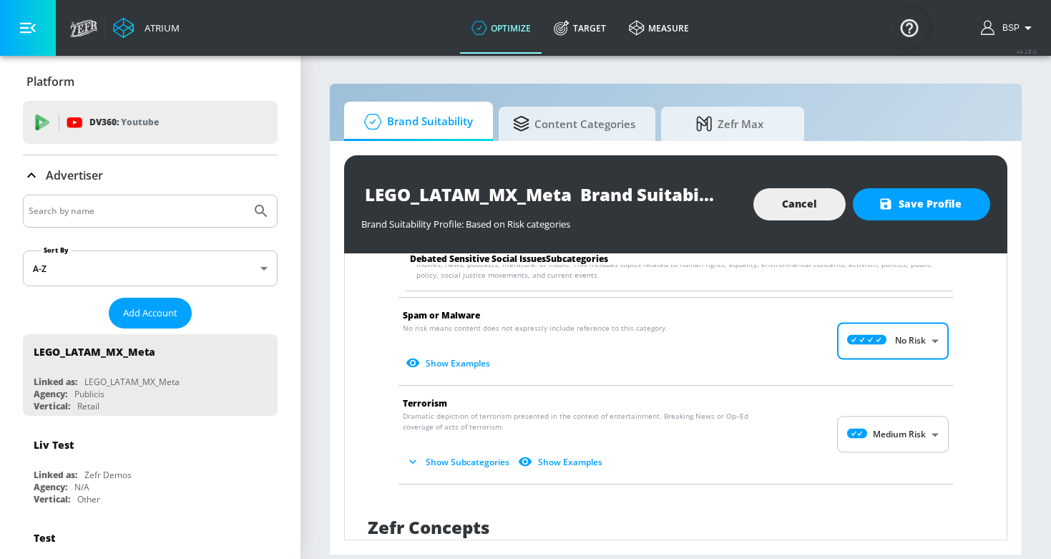
click at [876, 411] on p "Dramatic depiction of terrorism presented in the context of entertainment. Brea…" at bounding box center [664, 442] width 523 height 63
click at [876, 412] on body "Atrium optimize Target measure optimize Target measure v 4.28.0 BSP Platform DV…" at bounding box center [525, 279] width 1051 height 559
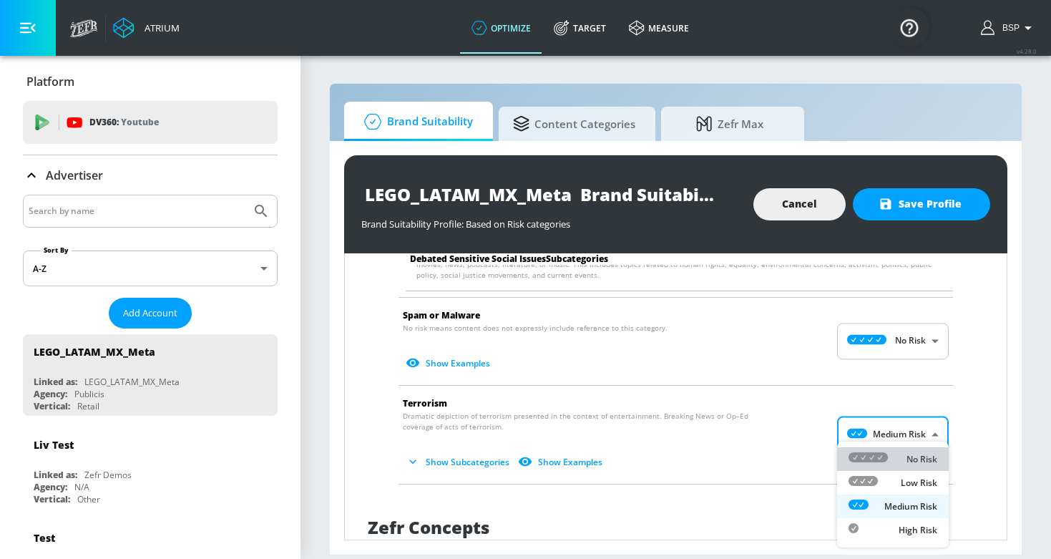
click at [896, 454] on div "No Risk" at bounding box center [892, 458] width 89 height 15
type input "MINIMAL"
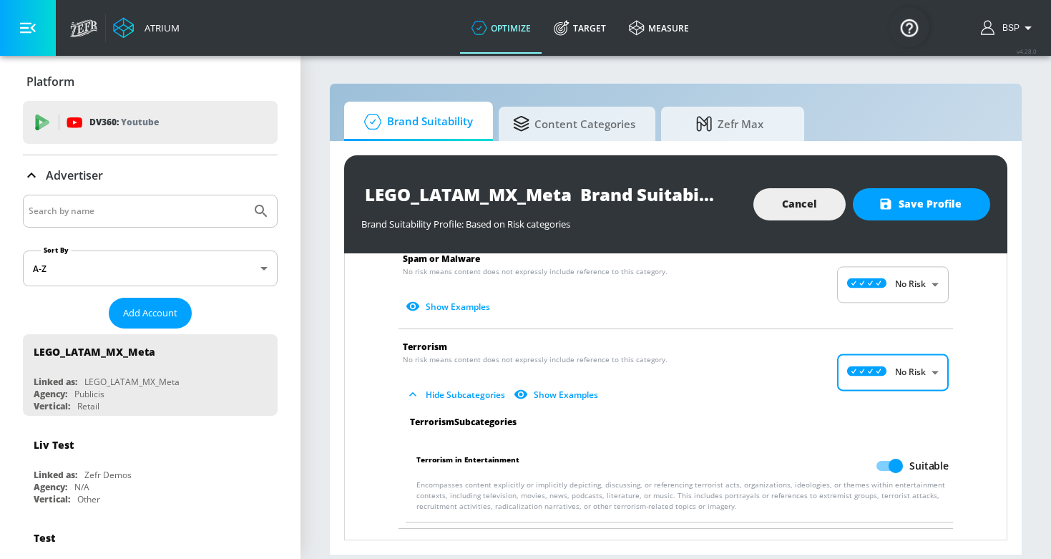
scroll to position [2504, 0]
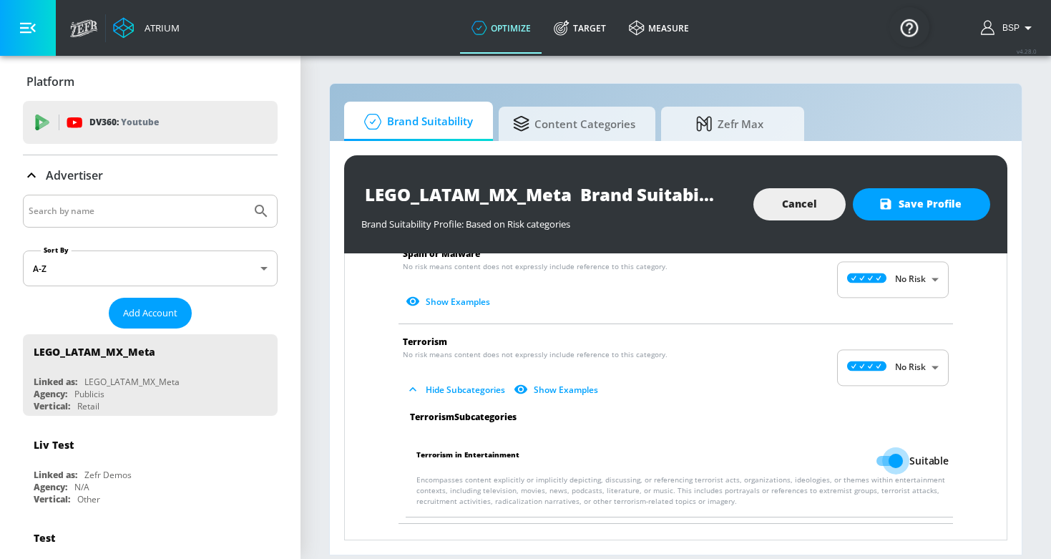
click at [890, 455] on input "Suitable" at bounding box center [896, 460] width 82 height 27
checkbox input "false"
click at [911, 225] on div "LEGO_LATAM_MX_Meta Brand Suitability Profile Brand Suitability Profile: Based o…" at bounding box center [675, 204] width 663 height 98
click at [910, 214] on button "Save Profile" at bounding box center [920, 204] width 137 height 32
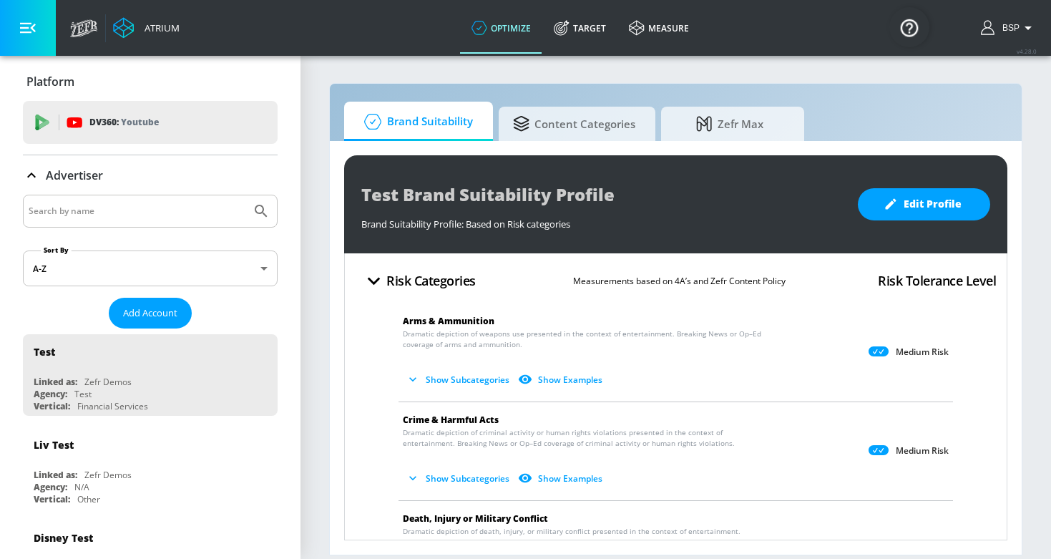
click at [105, 187] on div "Advertiser" at bounding box center [150, 175] width 255 height 40
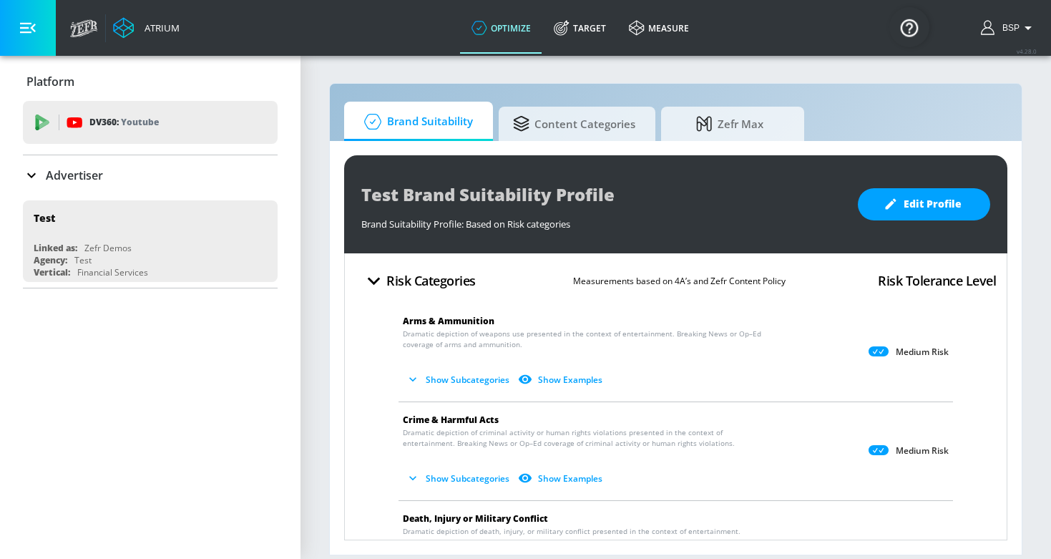
click at [105, 198] on div at bounding box center [150, 211] width 255 height 33
click at [105, 206] on input "Search by name" at bounding box center [137, 211] width 217 height 19
click at [34, 169] on icon at bounding box center [31, 175] width 17 height 17
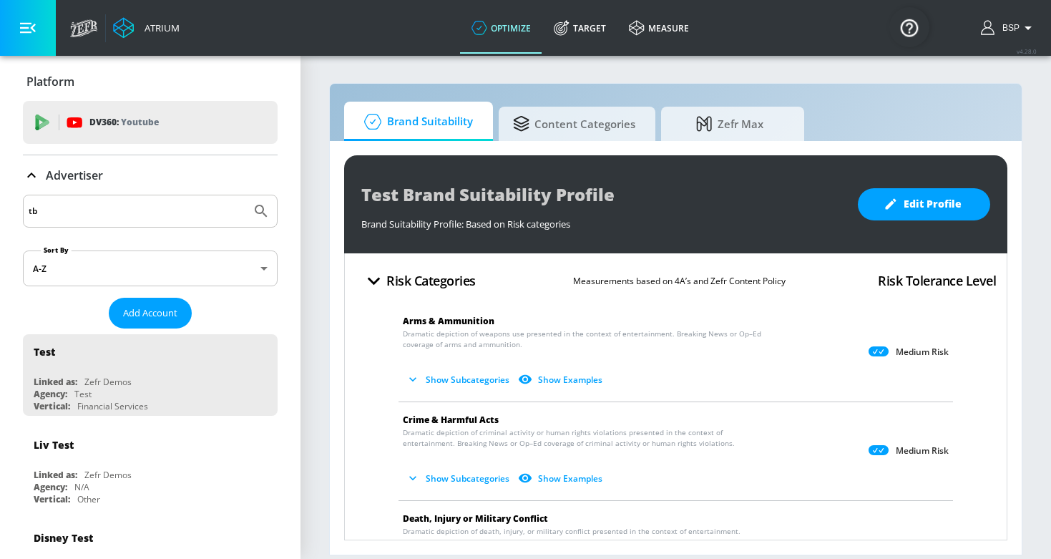
click at [70, 209] on input "tb" at bounding box center [137, 211] width 217 height 19
click at [54, 217] on input "tb" at bounding box center [137, 211] width 217 height 19
click at [261, 211] on button "Submit Search" at bounding box center [260, 210] width 31 height 31
click at [39, 208] on input "bt sport" at bounding box center [137, 211] width 217 height 19
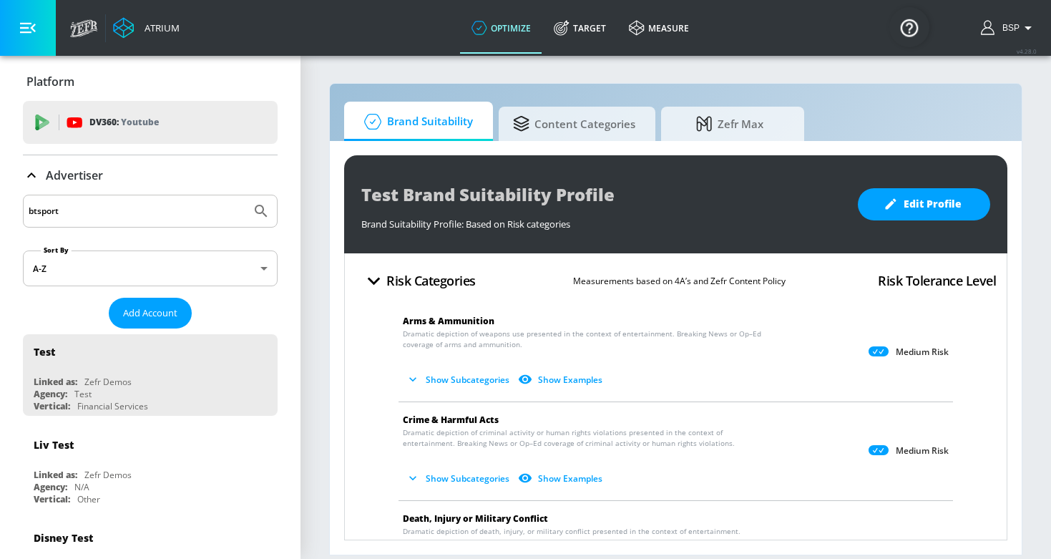
click at [261, 211] on button "Submit Search" at bounding box center [260, 210] width 31 height 31
click at [71, 219] on input "btsport" at bounding box center [137, 211] width 217 height 19
type input "sport"
click at [261, 211] on button "Submit Search" at bounding box center [260, 210] width 31 height 31
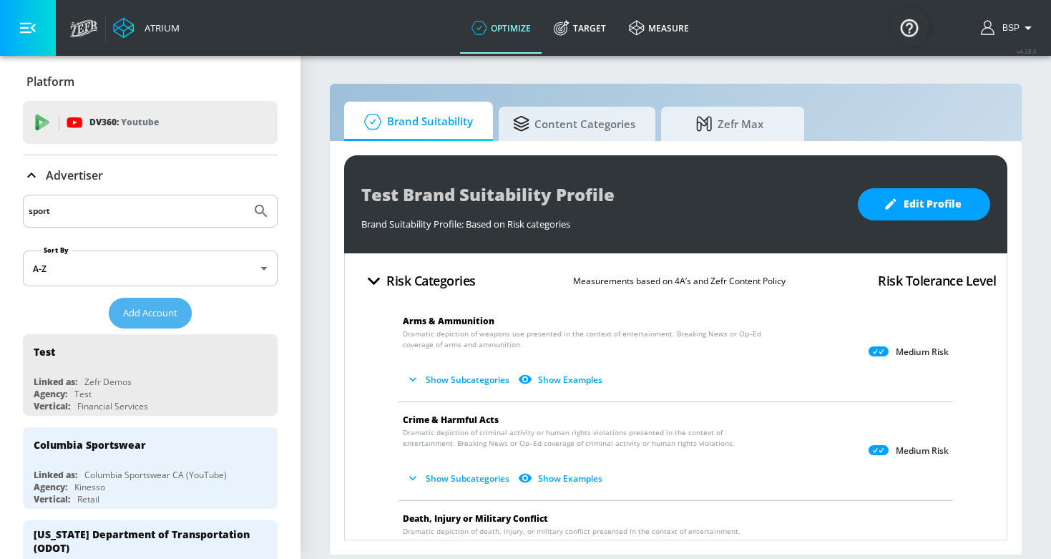
click at [162, 300] on button "Add Account" at bounding box center [150, 313] width 83 height 31
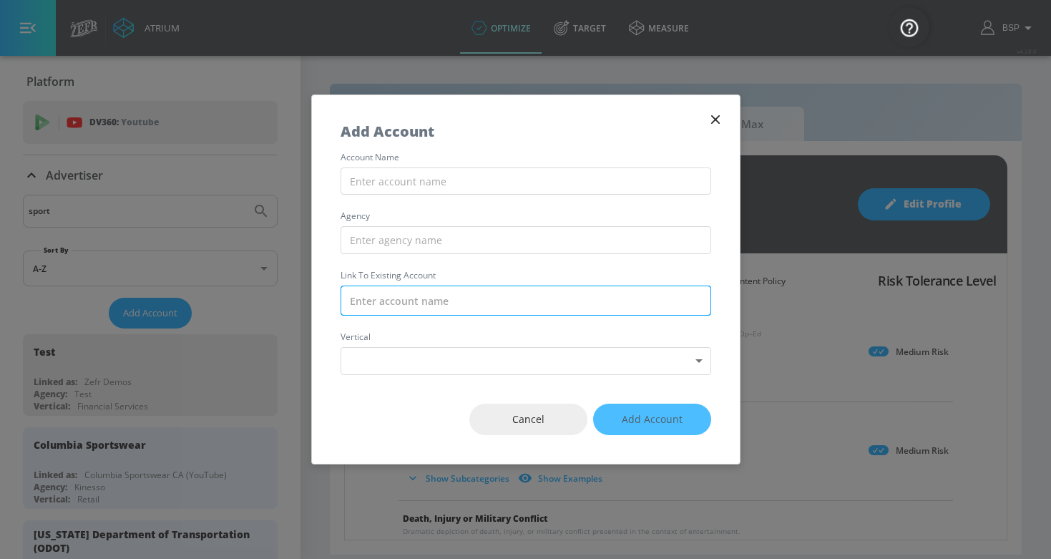
click at [428, 305] on input "text" at bounding box center [525, 300] width 370 height 30
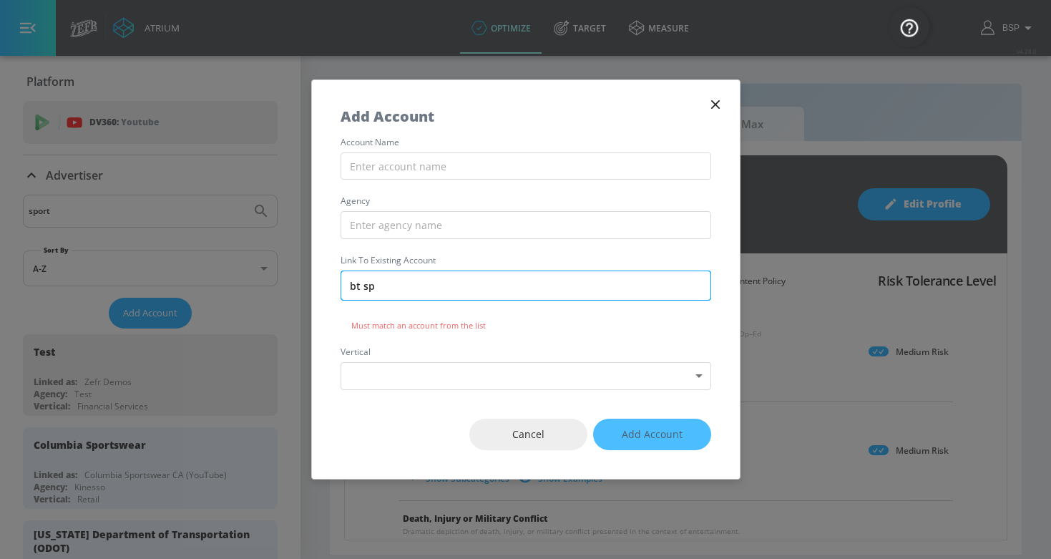
type input "bt spo"
type input "brspo"
type input "btspo"
type input "bt spa"
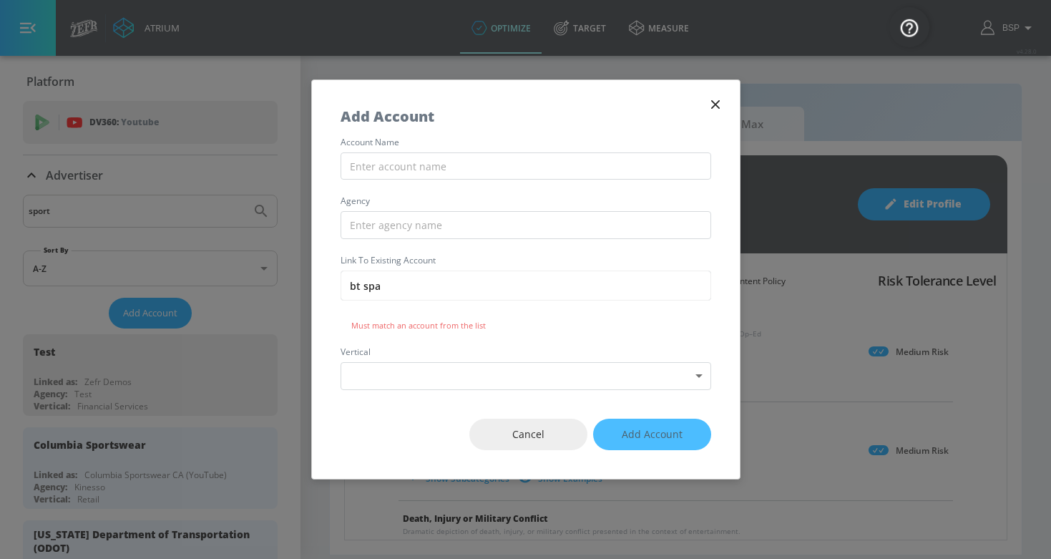
drag, startPoint x: 428, startPoint y: 305, endPoint x: 713, endPoint y: 98, distance: 352.3
click at [702, 107] on div "Add Account" at bounding box center [526, 109] width 428 height 58
click at [713, 98] on icon "button" at bounding box center [715, 105] width 16 height 16
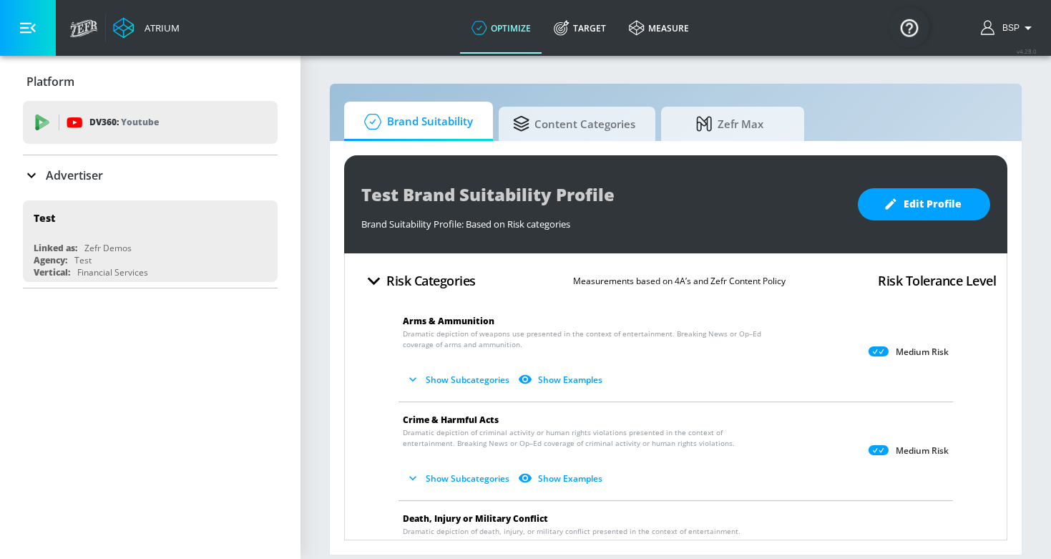
click at [73, 177] on p "Advertiser" at bounding box center [74, 175] width 57 height 16
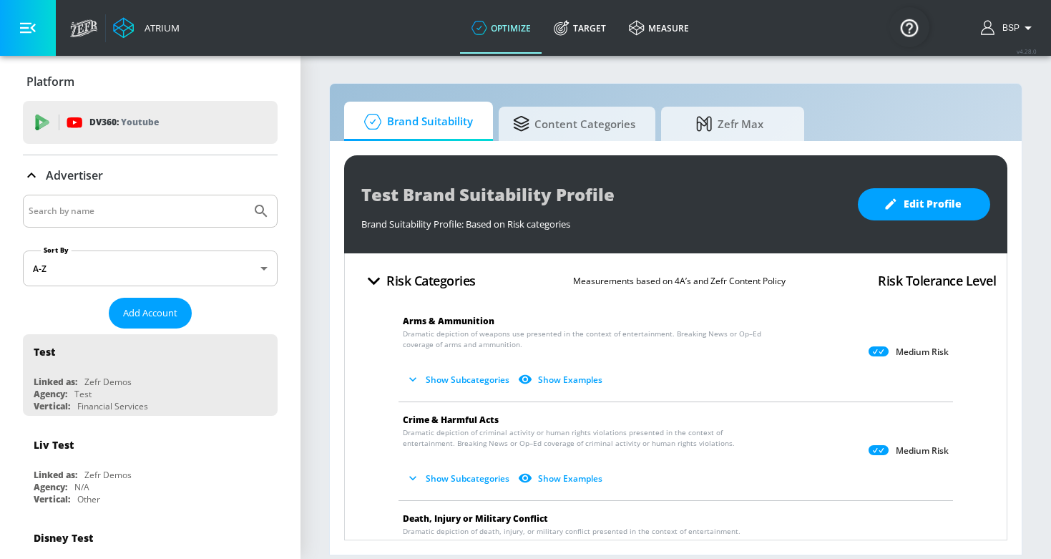
click at [82, 220] on input "Search by name" at bounding box center [137, 211] width 217 height 19
click at [261, 211] on button "Submit Search" at bounding box center [260, 210] width 31 height 31
drag, startPoint x: 39, startPoint y: 209, endPoint x: 177, endPoint y: 220, distance: 138.4
click at [165, 217] on input "BT SPORT" at bounding box center [137, 211] width 217 height 19
type input "BT"
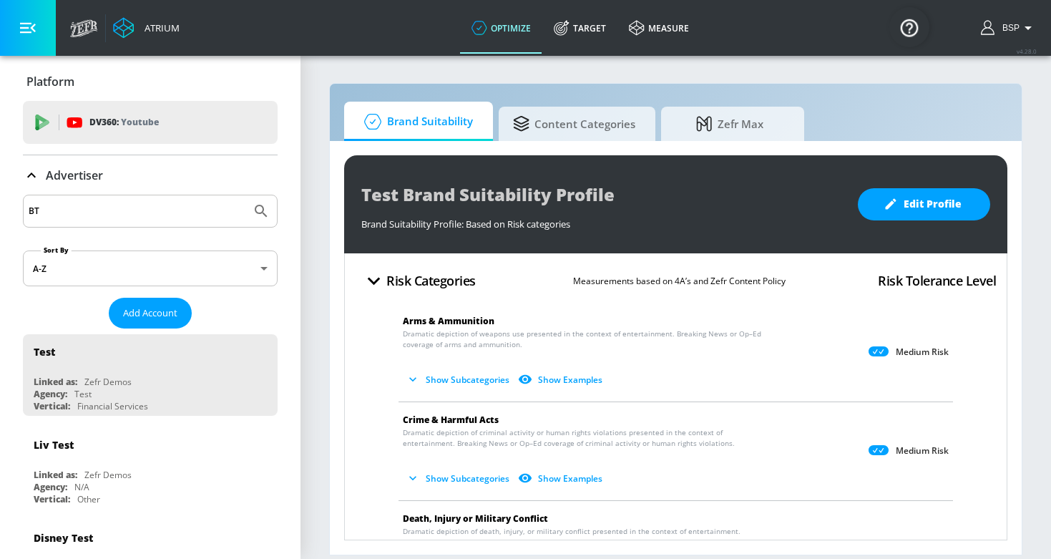
click at [261, 211] on button "Submit Search" at bounding box center [260, 210] width 31 height 31
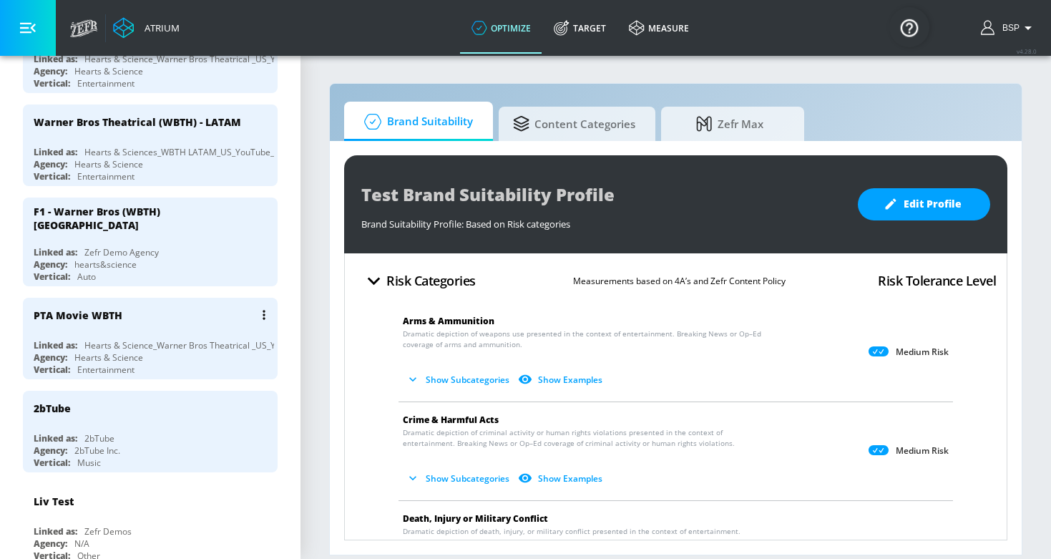
scroll to position [529, 0]
